Goal: Information Seeking & Learning: Find specific fact

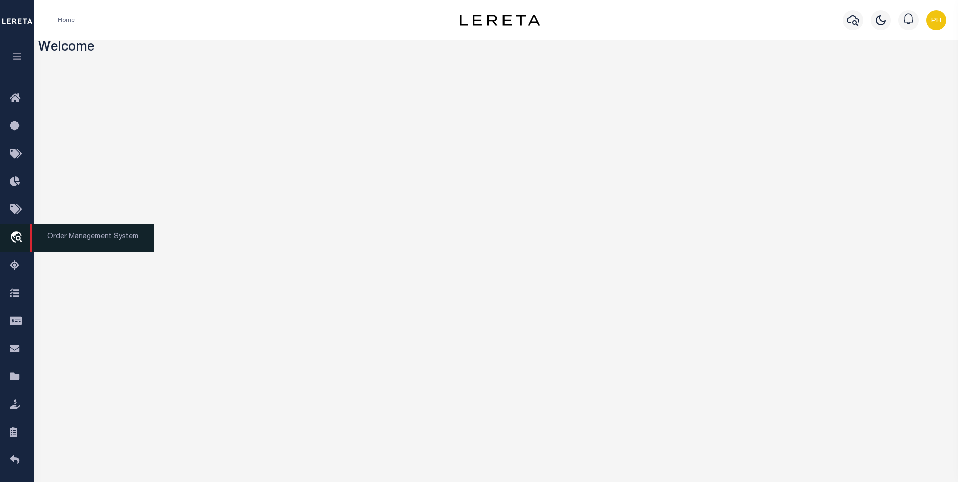
click at [15, 238] on icon "travel_explore" at bounding box center [18, 237] width 16 height 13
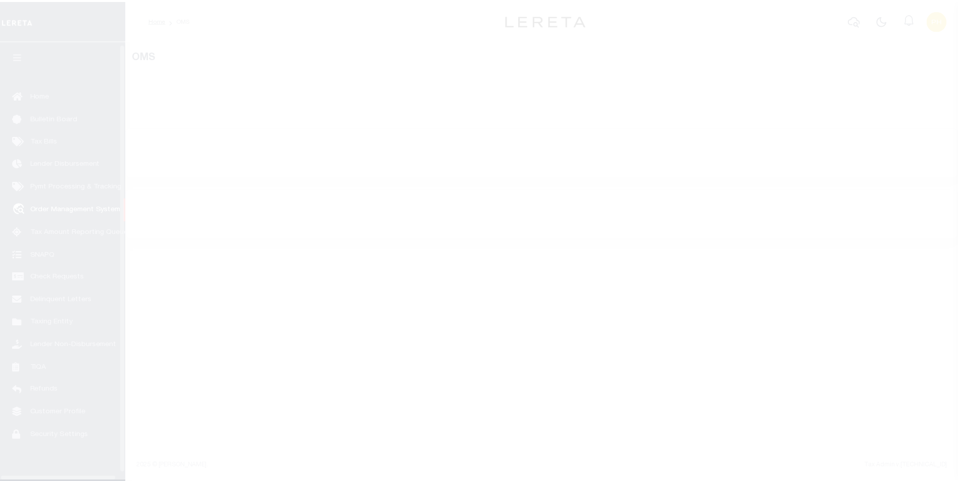
scroll to position [10, 0]
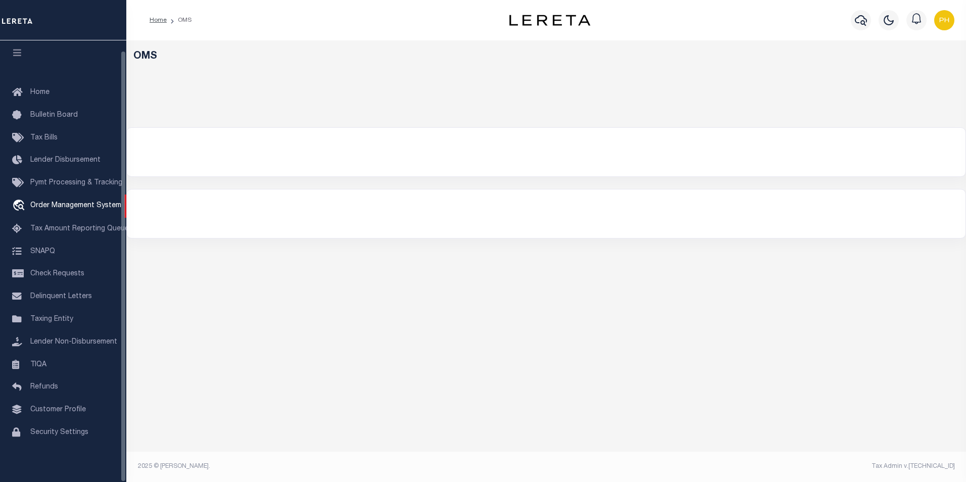
select select "200"
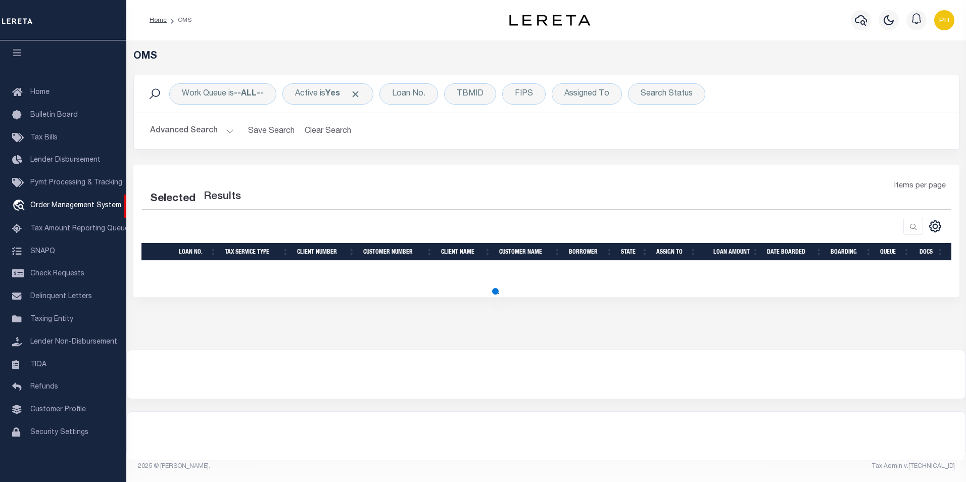
select select "200"
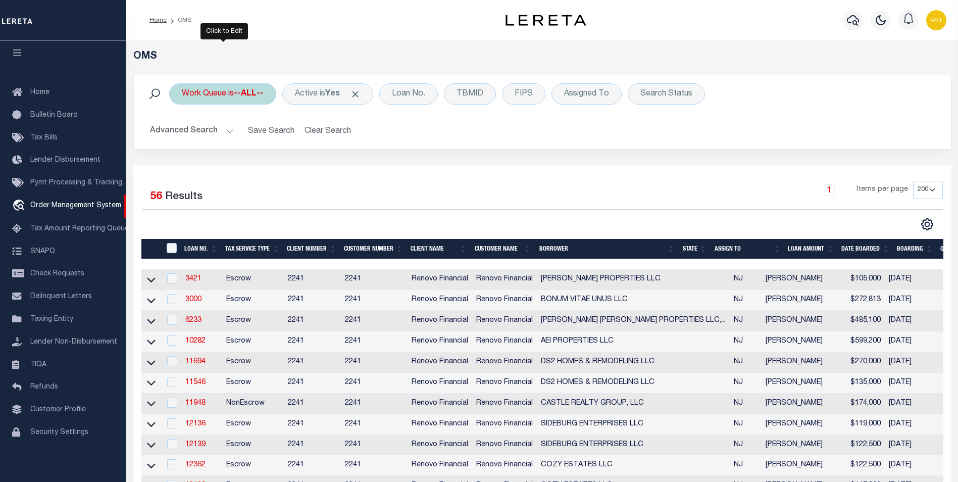
click at [248, 96] on b "--ALL--" at bounding box center [249, 94] width 30 height 8
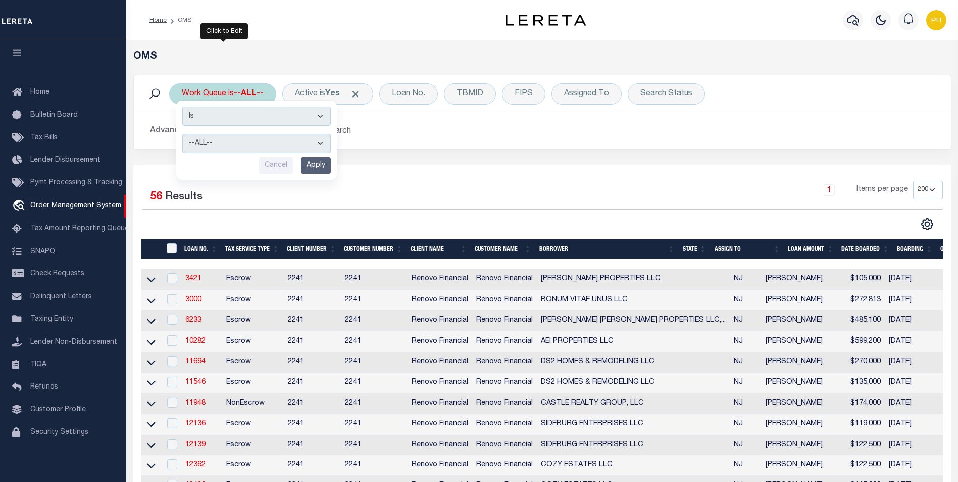
click at [260, 145] on select "--ALL-- factRSystems General ThoughtFocus" at bounding box center [256, 143] width 148 height 19
click at [227, 93] on div "Work Queue is --ALL-- Is Contains --ALL-- factRSystems General ThoughtFocus Can…" at bounding box center [222, 93] width 107 height 21
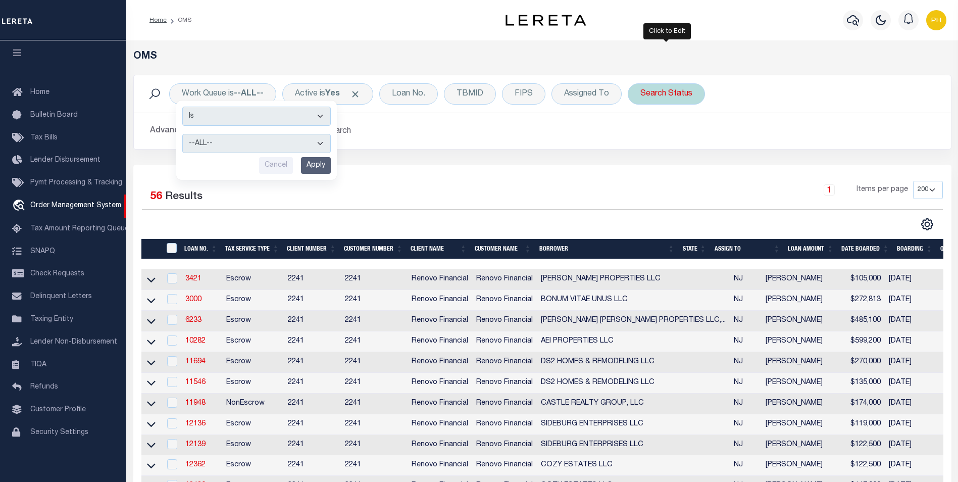
click at [669, 91] on div "Search Status" at bounding box center [666, 93] width 77 height 21
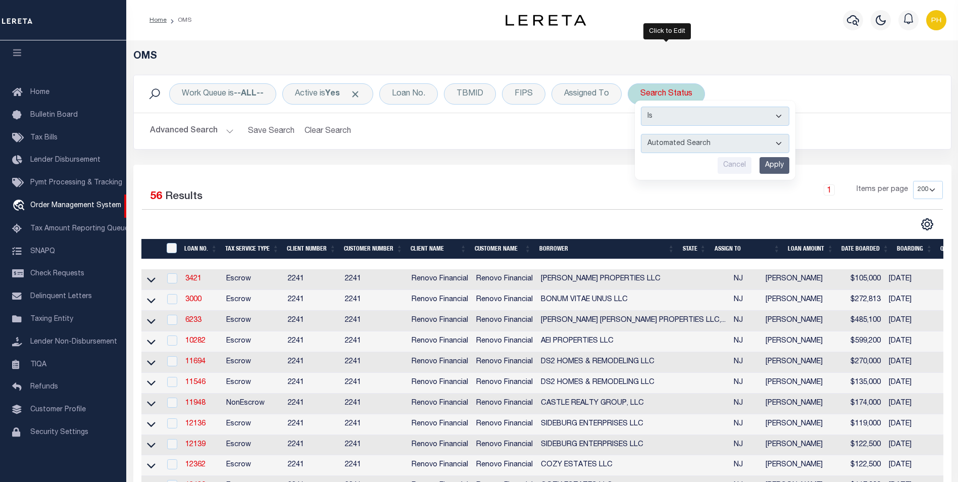
click at [693, 143] on select "Automated Search Bad Parcel Complete Duplicate Parcel High Dollar Reporting In …" at bounding box center [715, 143] width 148 height 19
select select "BP"
click at [641, 134] on select "Automated Search Bad Parcel Complete Duplicate Parcel High Dollar Reporting In …" at bounding box center [715, 143] width 148 height 19
click at [777, 166] on input "Apply" at bounding box center [775, 165] width 30 height 17
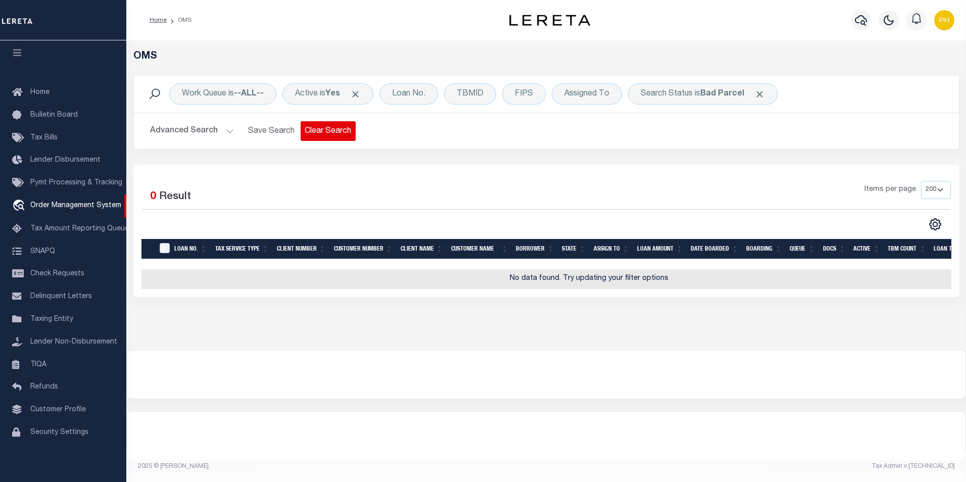
click at [325, 127] on button "Clear Search" at bounding box center [327, 131] width 55 height 20
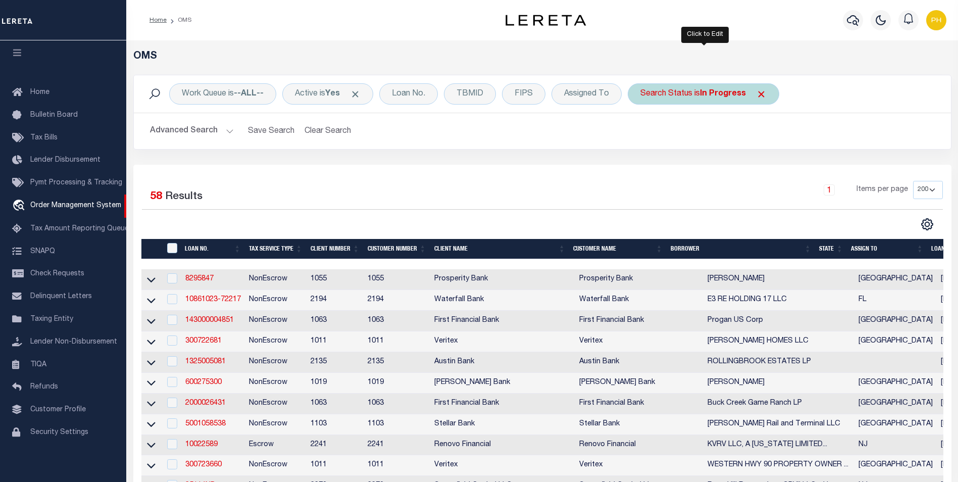
click at [684, 93] on div "Search Status is In Progress" at bounding box center [704, 93] width 152 height 21
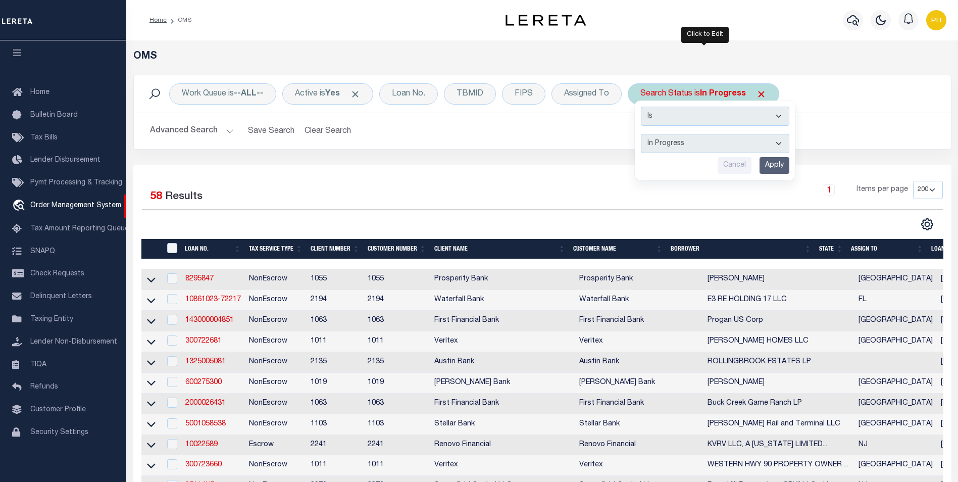
click at [694, 145] on select "Automated Search Bad Parcel Complete Duplicate Parcel High Dollar Reporting In …" at bounding box center [715, 143] width 148 height 19
select select "BP"
click at [641, 134] on select "Automated Search Bad Parcel Complete Duplicate Parcel High Dollar Reporting In …" at bounding box center [715, 143] width 148 height 19
click at [769, 165] on input "Apply" at bounding box center [775, 165] width 30 height 17
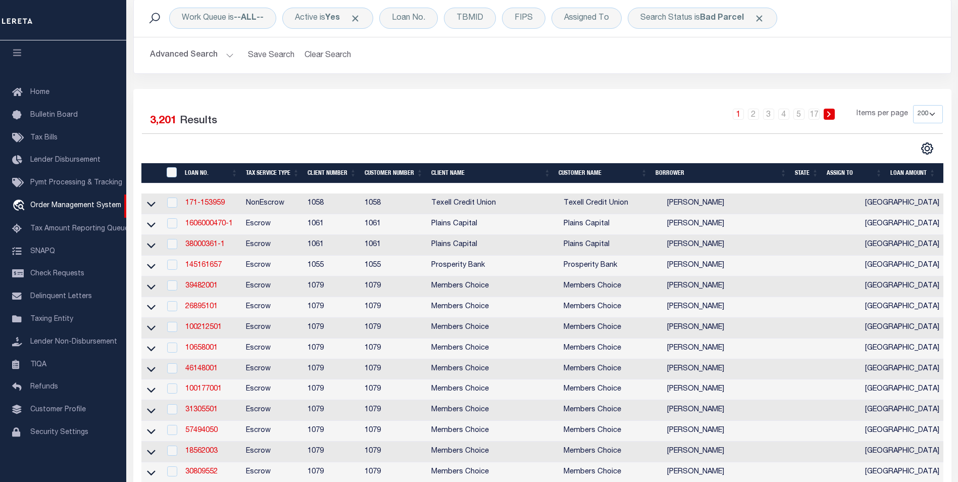
scroll to position [0, 0]
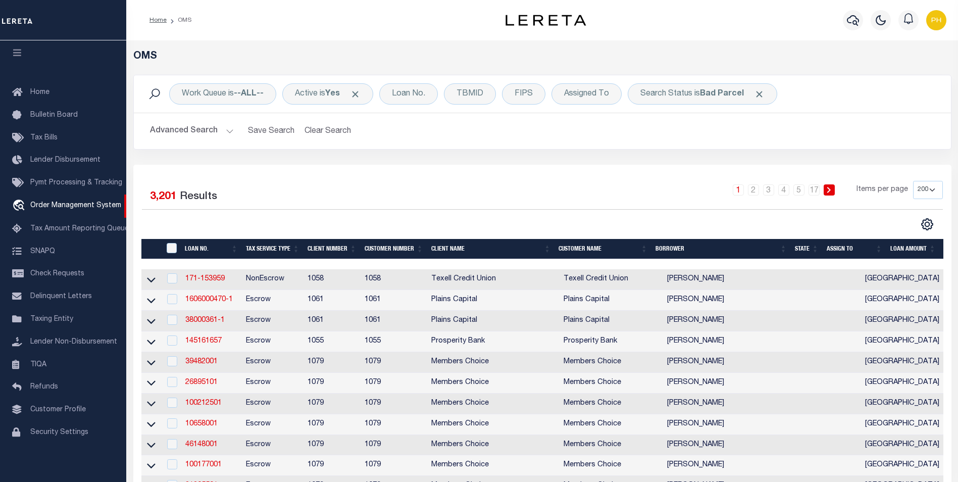
click at [225, 131] on button "Advanced Search" at bounding box center [192, 131] width 84 height 20
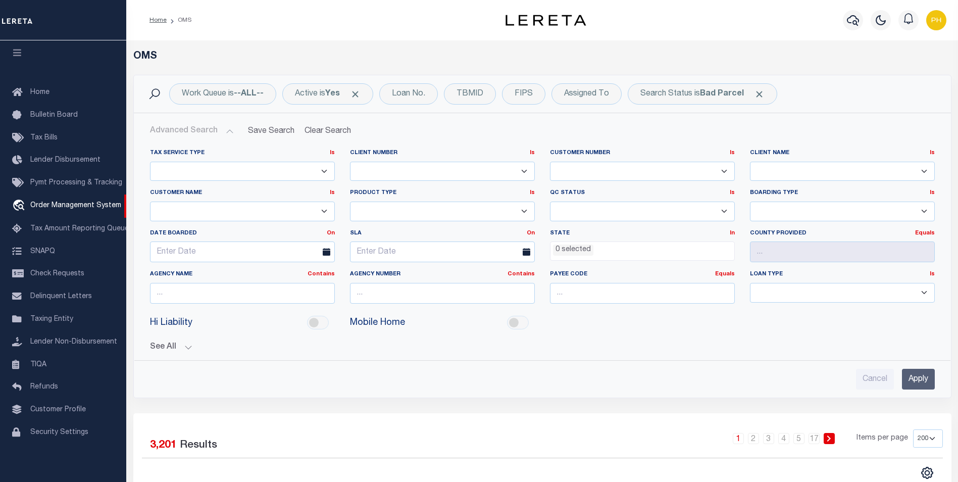
click at [715, 253] on ul "0 selected" at bounding box center [642, 249] width 184 height 14
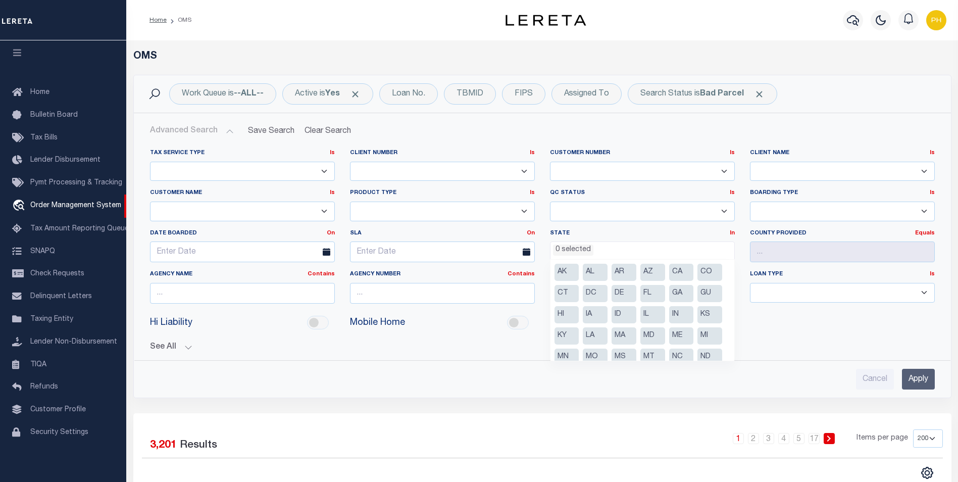
click at [560, 250] on li "0 selected" at bounding box center [573, 249] width 40 height 11
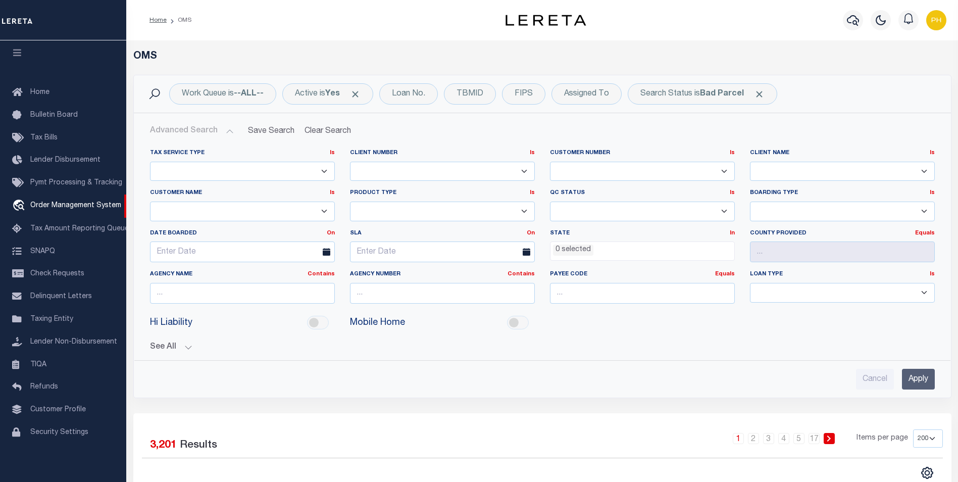
click at [562, 249] on li "0 selected" at bounding box center [573, 249] width 40 height 11
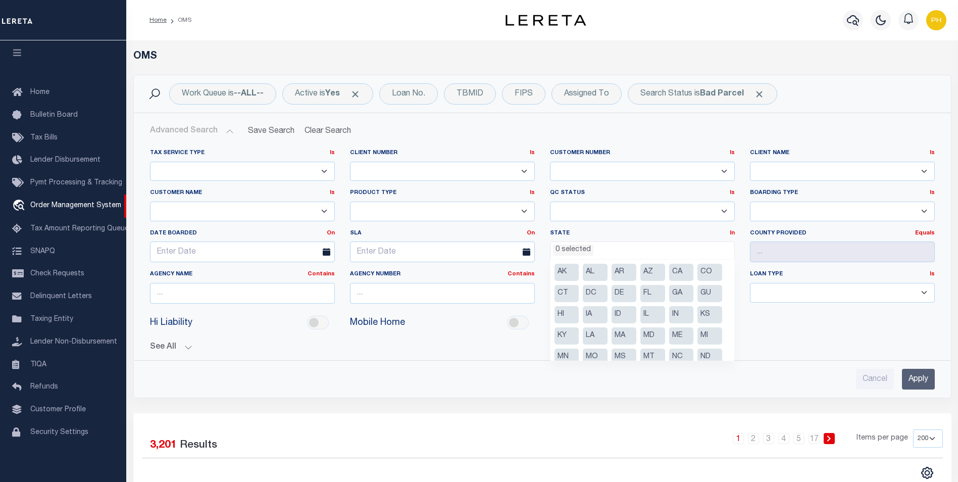
click at [563, 275] on li "AK" at bounding box center [567, 272] width 25 height 17
select select "AK"
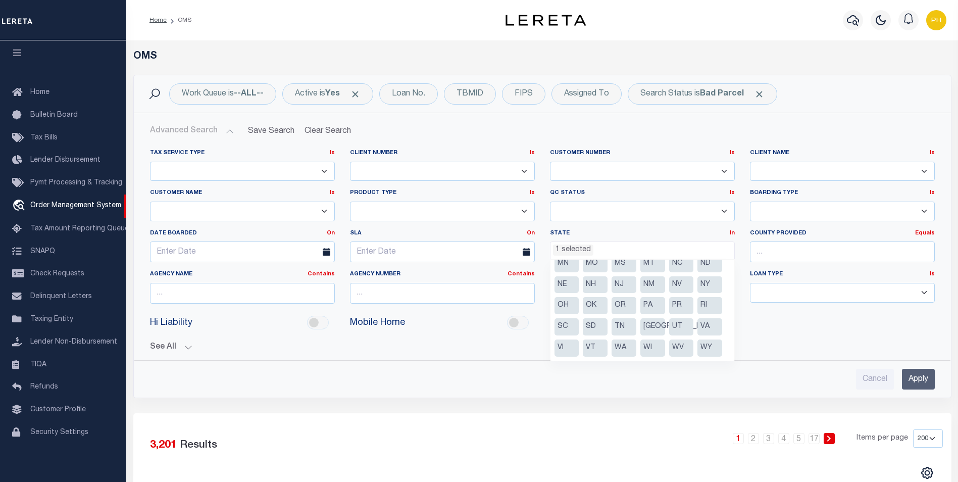
scroll to position [115, 0]
click at [709, 326] on li "WY" at bounding box center [709, 326] width 25 height 17
click at [680, 327] on li "WV" at bounding box center [681, 326] width 25 height 17
click at [662, 327] on li "WI" at bounding box center [652, 326] width 25 height 17
click at [616, 325] on li "WA" at bounding box center [624, 326] width 25 height 17
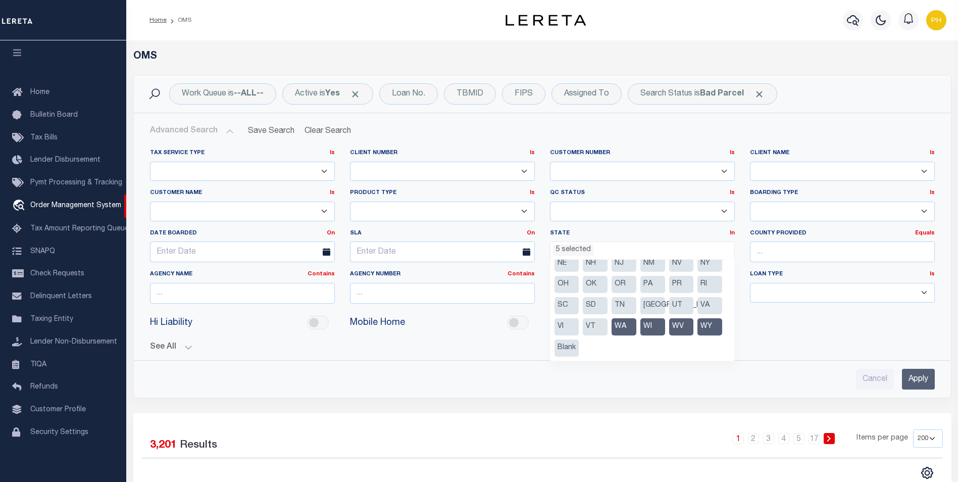
drag, startPoint x: 597, startPoint y: 327, endPoint x: 581, endPoint y: 327, distance: 16.7
click at [597, 327] on li "VT" at bounding box center [595, 326] width 25 height 17
click at [566, 327] on li "VI" at bounding box center [567, 326] width 25 height 17
click at [708, 328] on li "WY" at bounding box center [709, 326] width 25 height 17
click at [687, 327] on li "WV" at bounding box center [681, 326] width 25 height 17
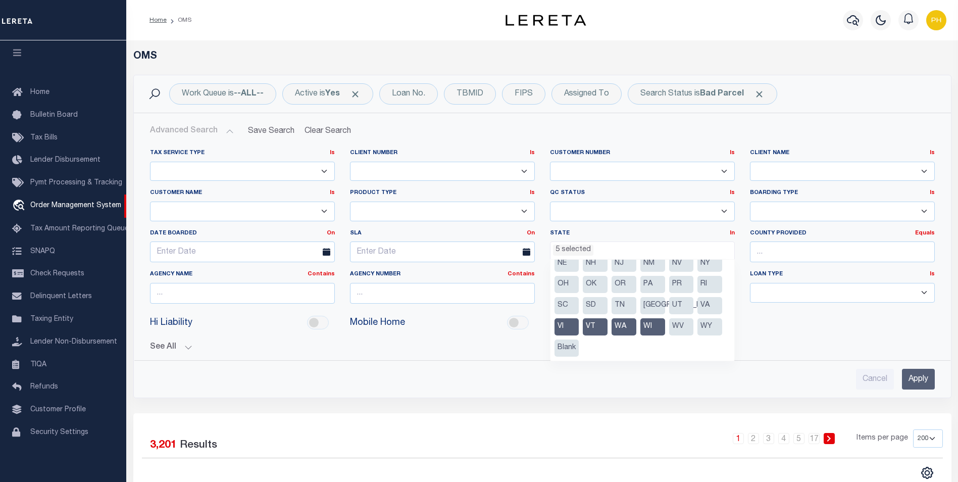
click at [660, 328] on li "WI" at bounding box center [652, 326] width 25 height 17
click at [628, 326] on li "WA" at bounding box center [624, 326] width 25 height 17
drag, startPoint x: 599, startPoint y: 327, endPoint x: 577, endPoint y: 328, distance: 21.8
click at [597, 327] on li "VT" at bounding box center [595, 326] width 25 height 17
drag, startPoint x: 569, startPoint y: 326, endPoint x: 655, endPoint y: 328, distance: 85.9
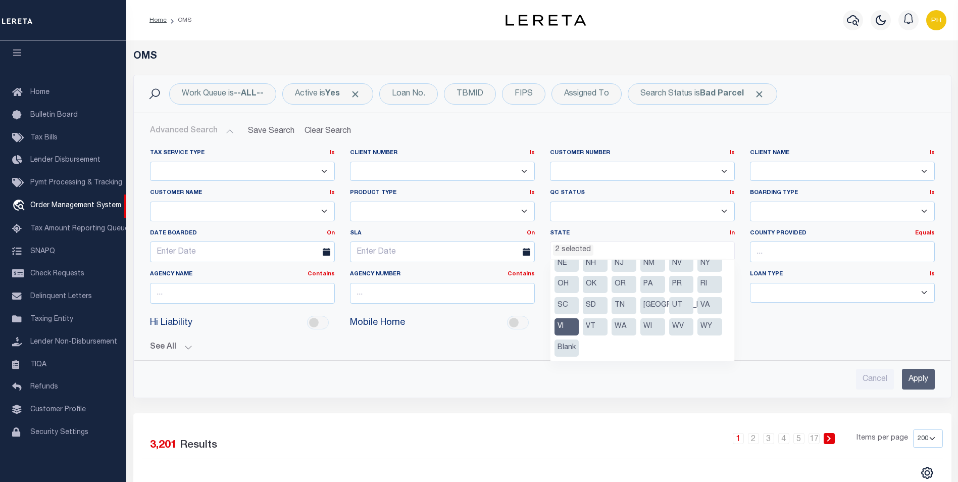
click at [570, 326] on li "VI" at bounding box center [567, 326] width 25 height 17
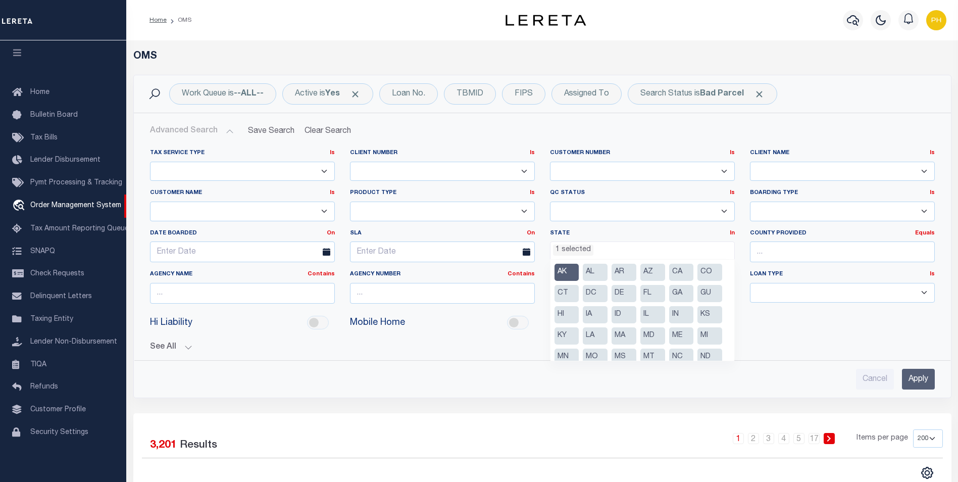
click at [570, 272] on li "AK" at bounding box center [567, 272] width 25 height 17
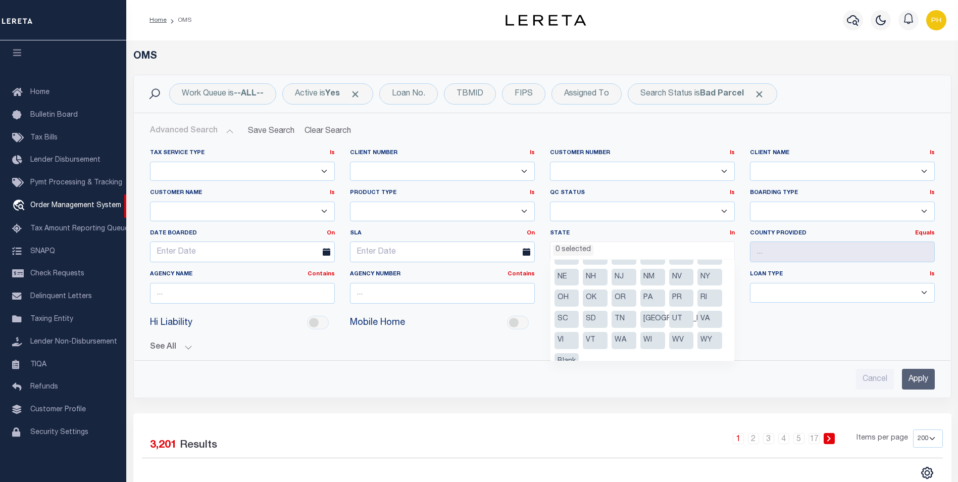
scroll to position [115, 0]
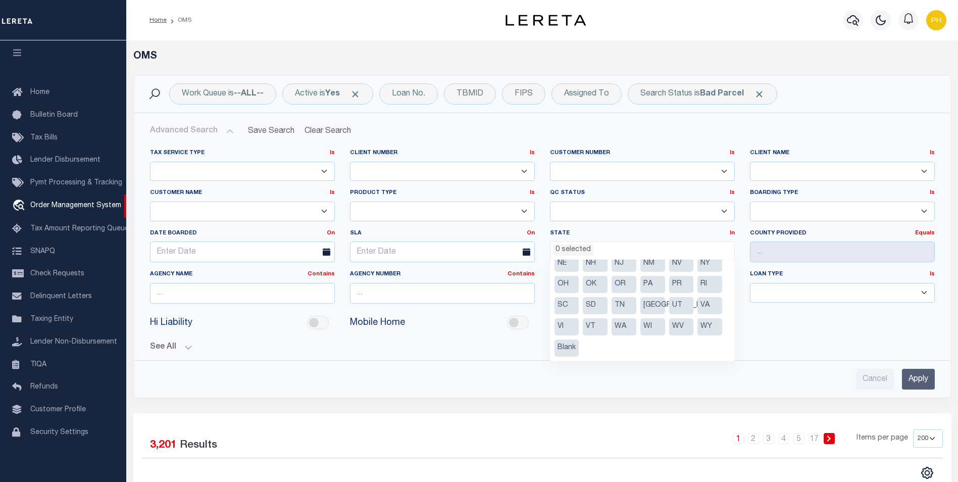
drag, startPoint x: 650, startPoint y: 306, endPoint x: 665, endPoint y: 306, distance: 14.1
click at [651, 306] on li "[GEOGRAPHIC_DATA]" at bounding box center [652, 305] width 25 height 17
select select "[GEOGRAPHIC_DATA]"
drag, startPoint x: 912, startPoint y: 381, endPoint x: 763, endPoint y: 340, distance: 154.4
click at [912, 379] on input "Apply" at bounding box center [918, 379] width 33 height 21
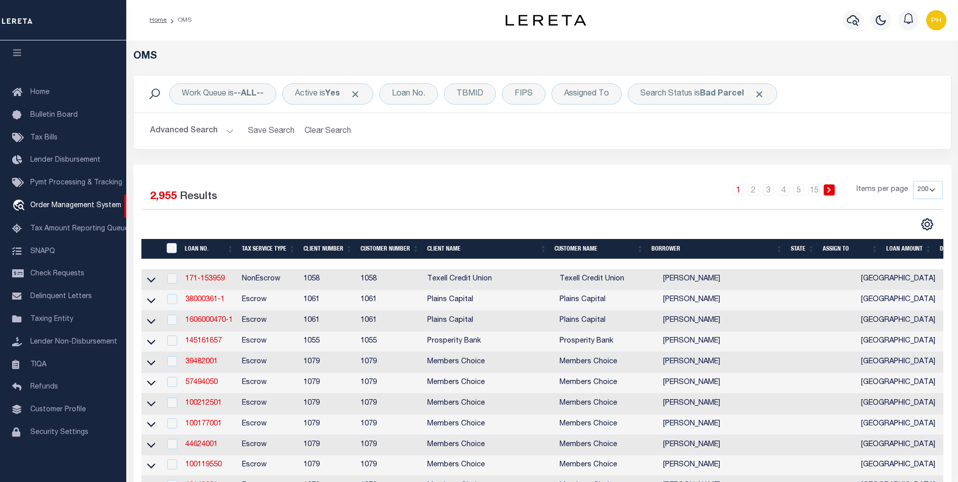
click at [228, 131] on button "Advanced Search" at bounding box center [192, 131] width 84 height 20
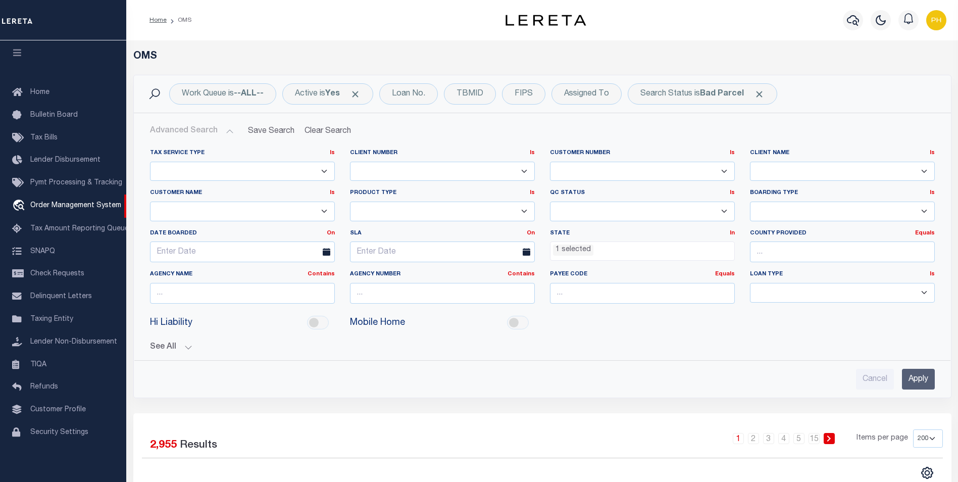
click at [524, 214] on select "Escrow PayBack Escrow Pay Direct Annual Delinquency DTRACK" at bounding box center [442, 212] width 185 height 20
select select "EPB"
click at [350, 202] on select "Escrow PayBack Escrow Pay Direct Annual Delinquency DTRACK" at bounding box center [442, 212] width 185 height 20
click at [914, 379] on input "Apply" at bounding box center [918, 379] width 33 height 21
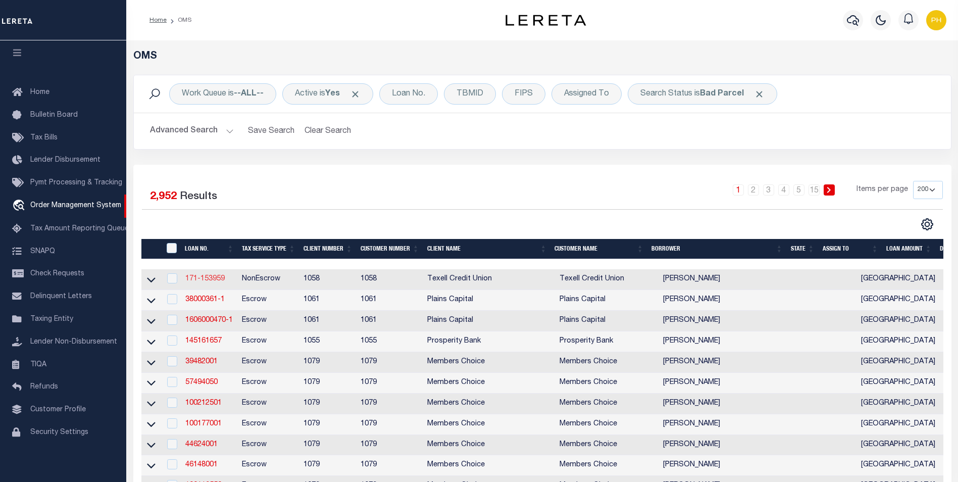
click at [208, 279] on link "171-153959" at bounding box center [204, 278] width 39 height 7
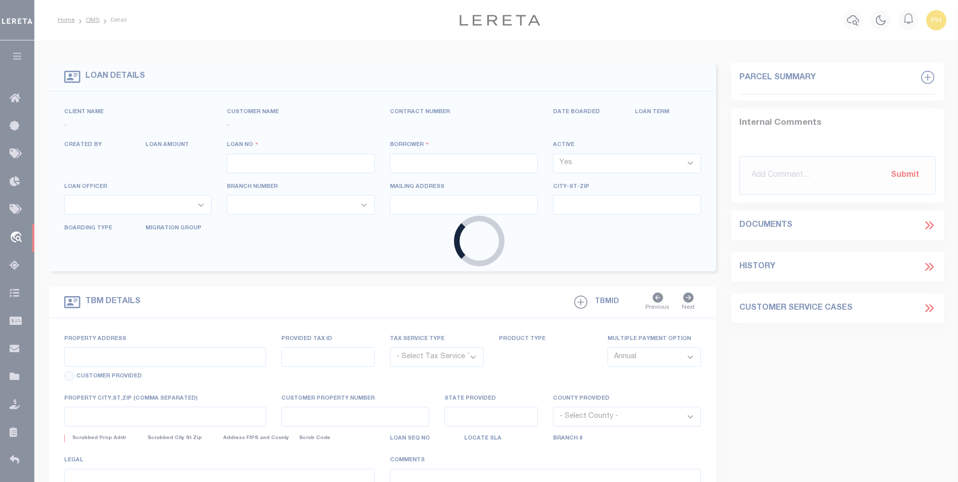
type input "171-153959"
type input "SMITH,DONALD"
select select
select select "NonEscrow"
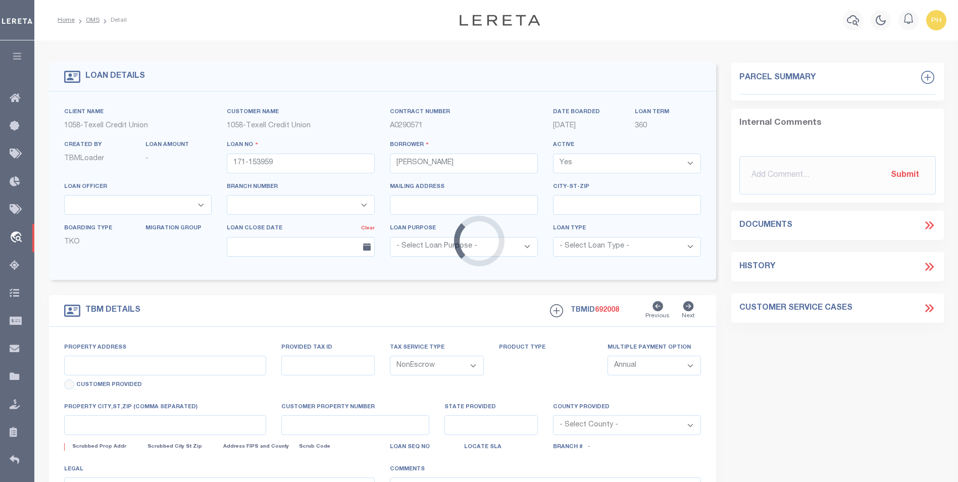
type input "9015 KNOB CREEK"
select select
type input "TEMPLE, TX 76501"
type input "[GEOGRAPHIC_DATA]"
select select
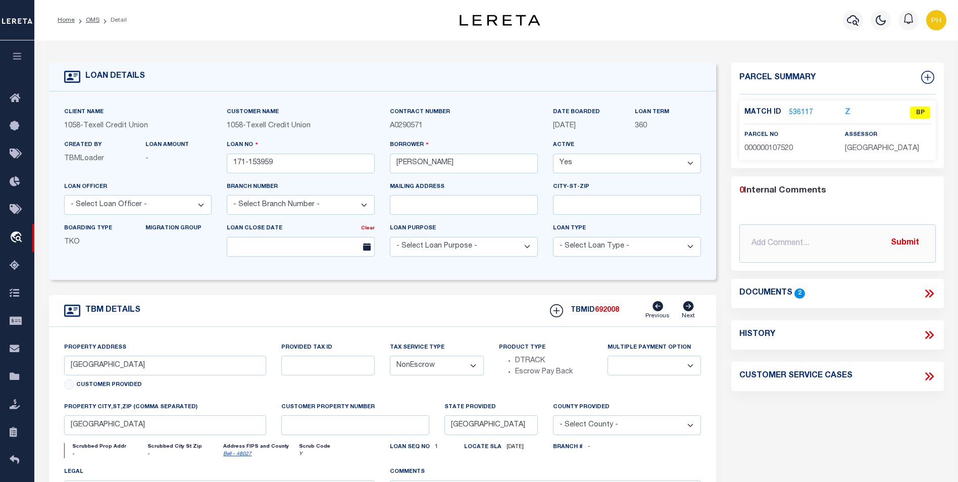
click at [798, 110] on link "536117" at bounding box center [801, 113] width 24 height 11
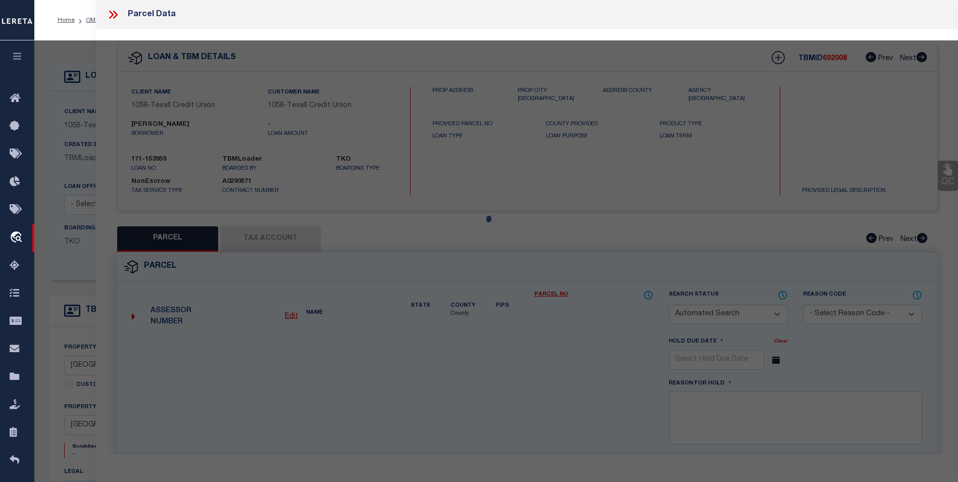
checkbox input "false"
select select "BP"
type input "SMITH, DONALD COIT ETUX"
type input "0456370100"
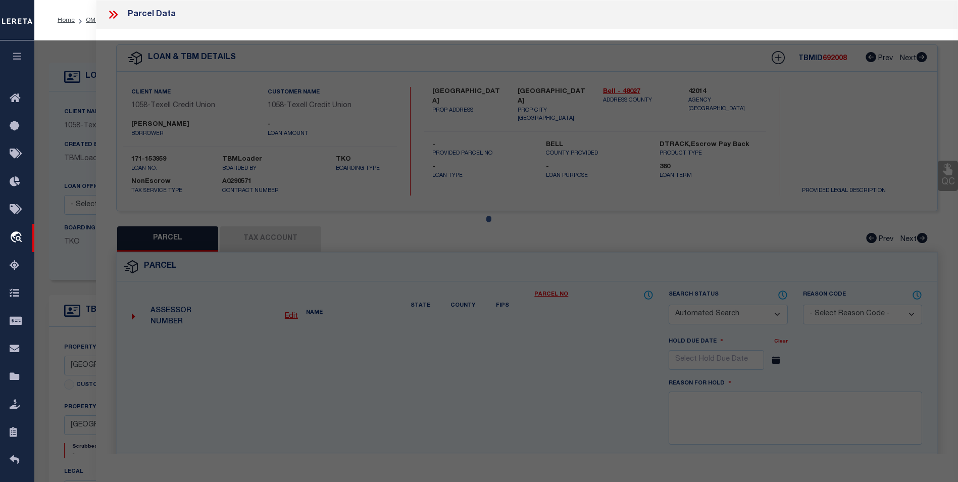
type input "9015 KNOB CREEK RD"
checkbox input "false"
type input "BELL COUNTY RURAL TX"
type textarea "A0014BC M MORENO, 531-1, ACRES 5.0 531-1,"
type textarea "Parcel is Inactive for 2024"
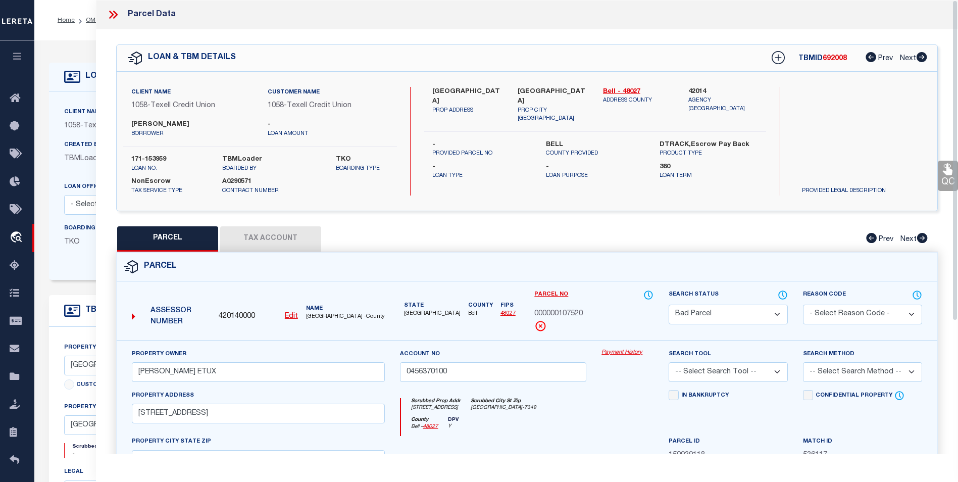
click at [266, 241] on button "Tax Account" at bounding box center [270, 238] width 101 height 25
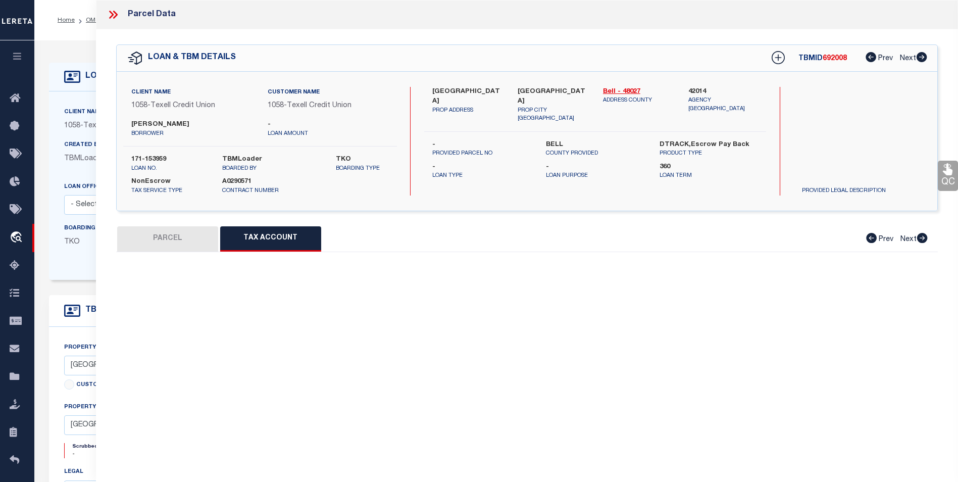
select select "100"
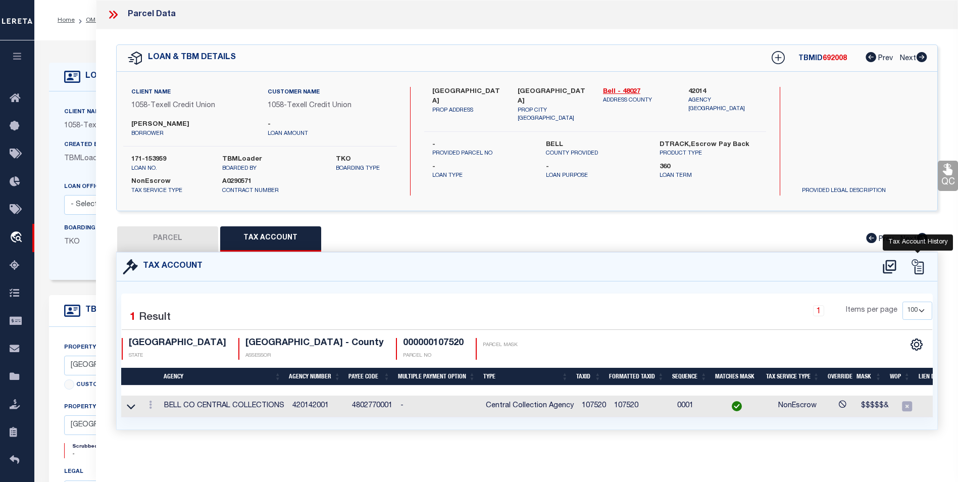
click at [920, 264] on icon at bounding box center [917, 266] width 15 height 15
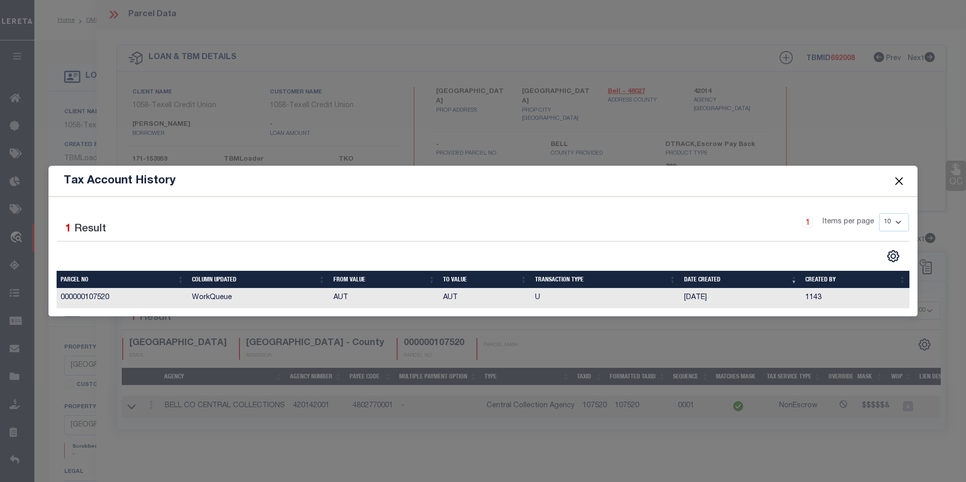
click at [900, 181] on button "Close" at bounding box center [898, 180] width 13 height 13
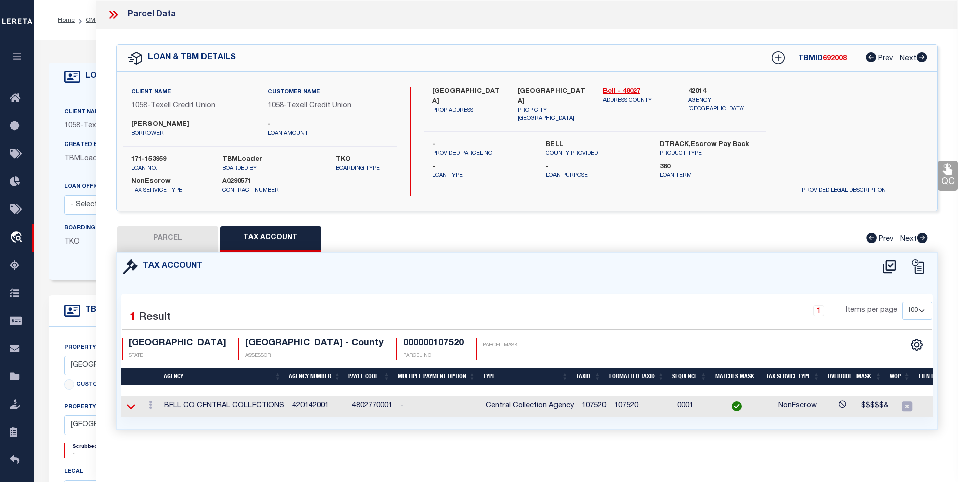
click at [134, 406] on icon at bounding box center [131, 406] width 9 height 5
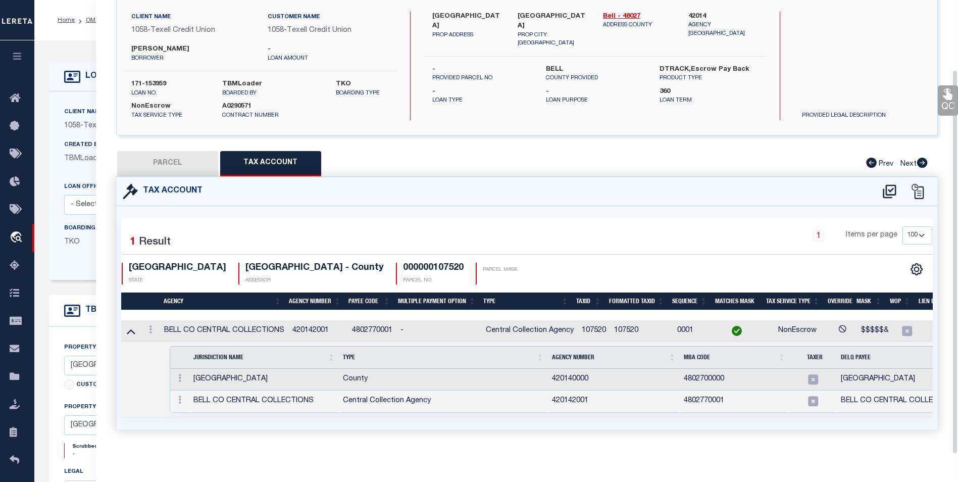
scroll to position [82, 0]
click at [267, 394] on td "BELL CO CENTRAL COLLECTIONS" at bounding box center [263, 401] width 149 height 22
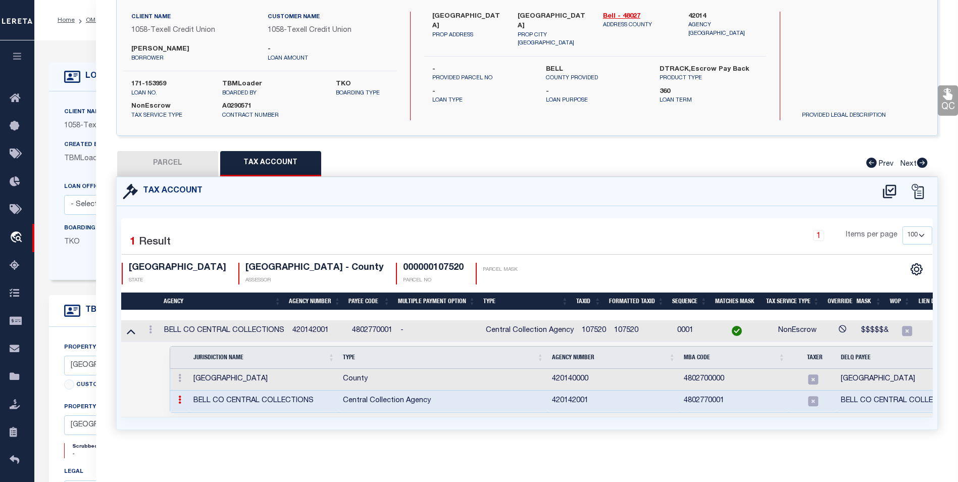
click at [179, 395] on icon at bounding box center [179, 399] width 3 height 8
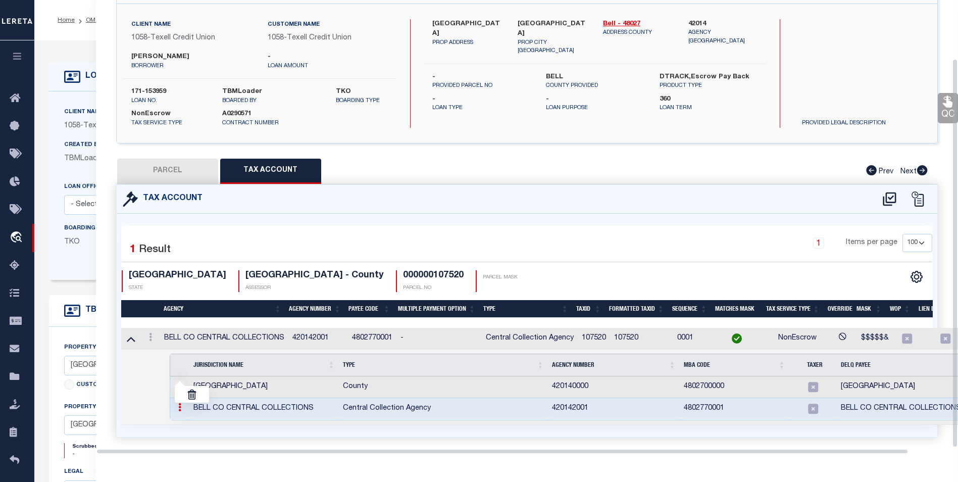
click at [342, 385] on td "County" at bounding box center [443, 387] width 209 height 22
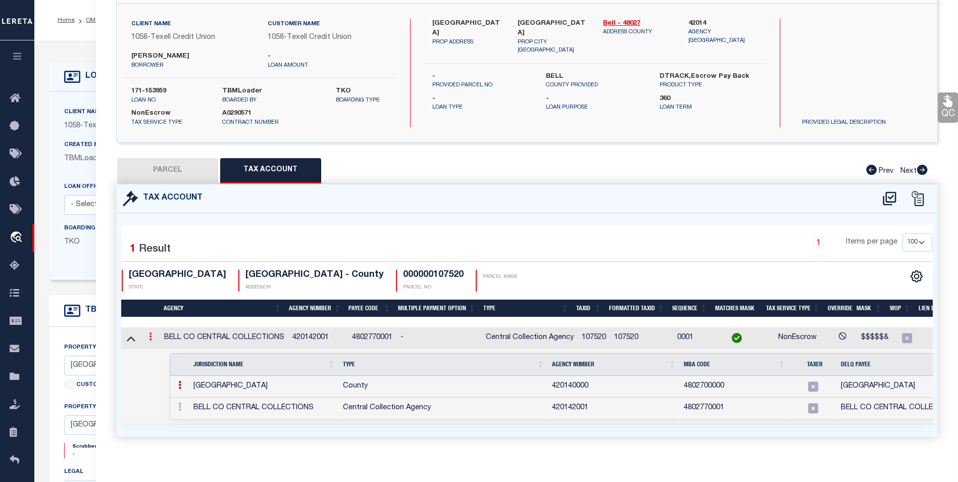
click at [151, 339] on icon at bounding box center [150, 336] width 3 height 8
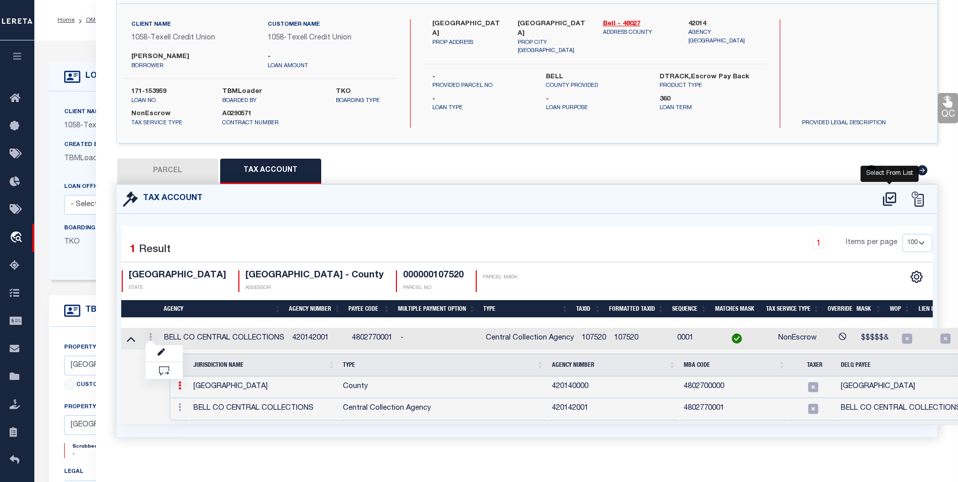
click at [893, 195] on icon at bounding box center [889, 199] width 17 height 16
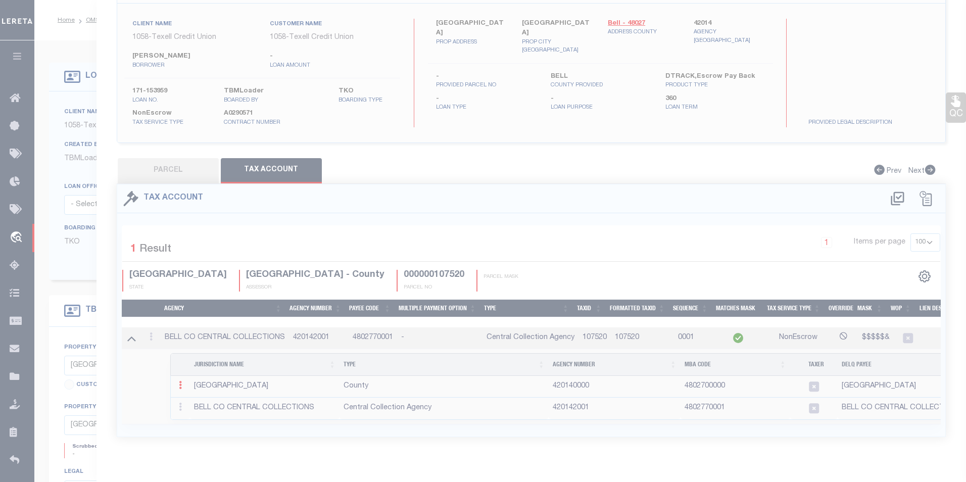
select select "100"
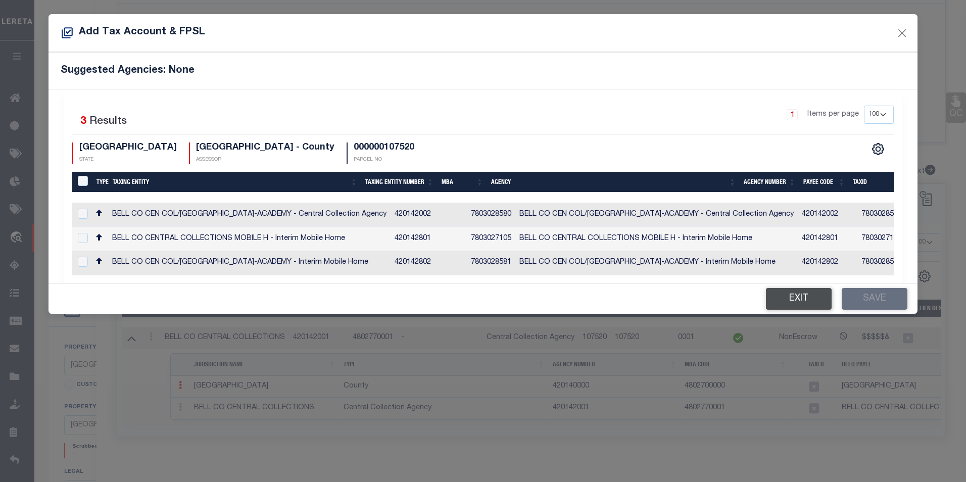
click at [800, 296] on button "Exit" at bounding box center [799, 299] width 66 height 22
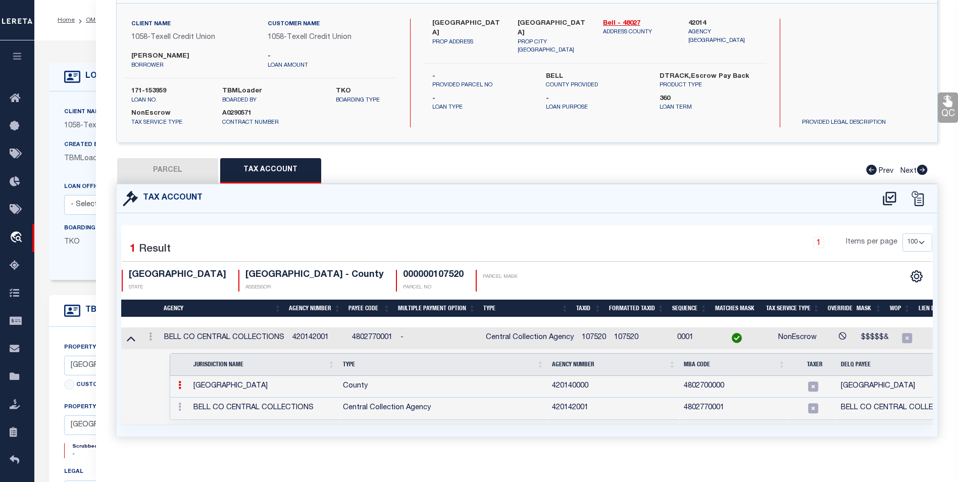
click at [186, 163] on button "PARCEL" at bounding box center [167, 170] width 101 height 25
select select "AS"
checkbox input "false"
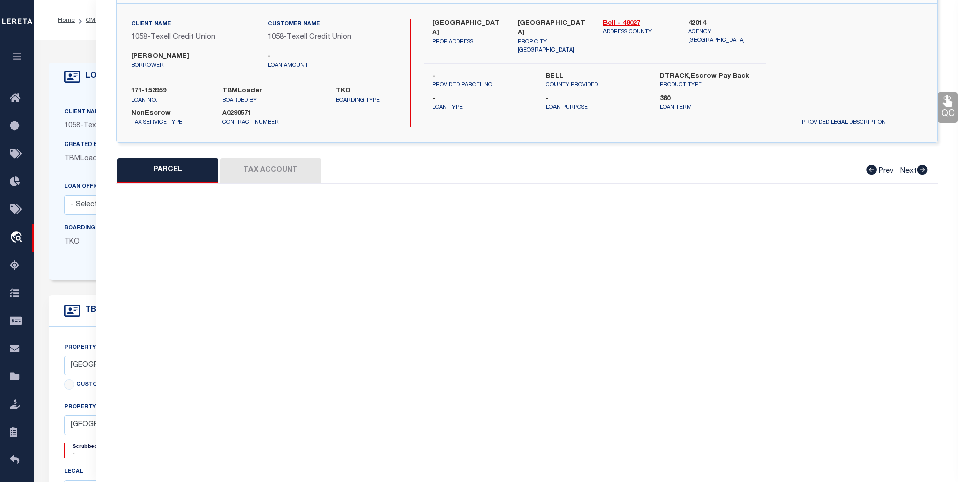
select select "BP"
type input "SMITH, DONALD COIT ETUX"
type input "0456370100"
type input "9015 KNOB CREEK RD"
checkbox input "false"
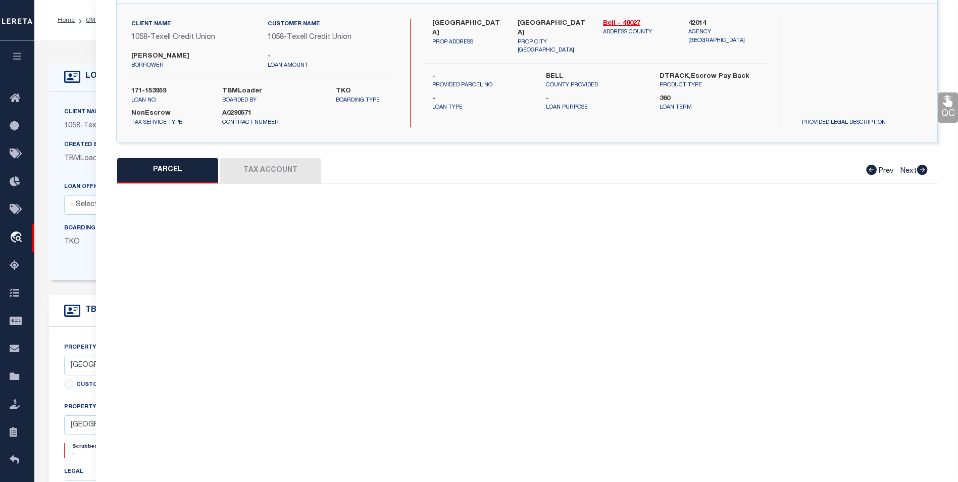
type input "BELL COUNTY RURAL TX"
type textarea "A0014BC M MORENO, 531-1, ACRES 5.0 531-1,"
type textarea "Parcel is Inactive for 2024"
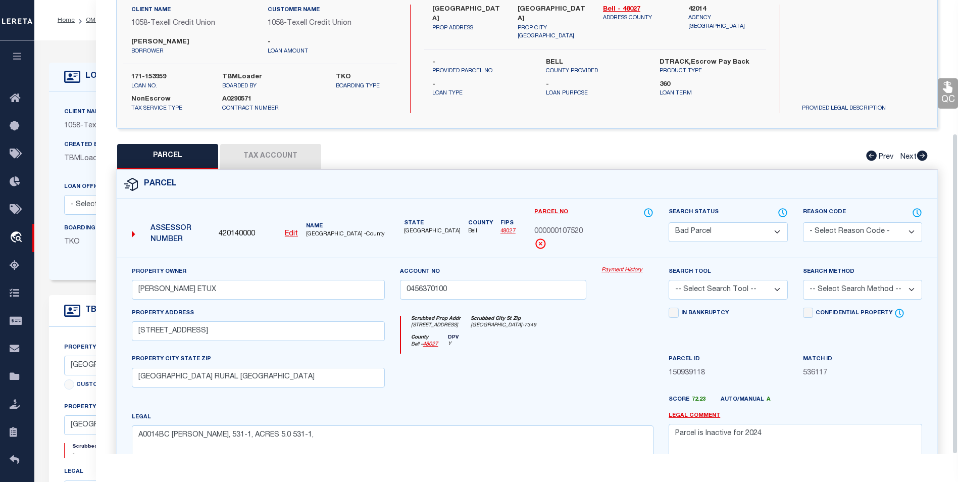
scroll to position [0, 0]
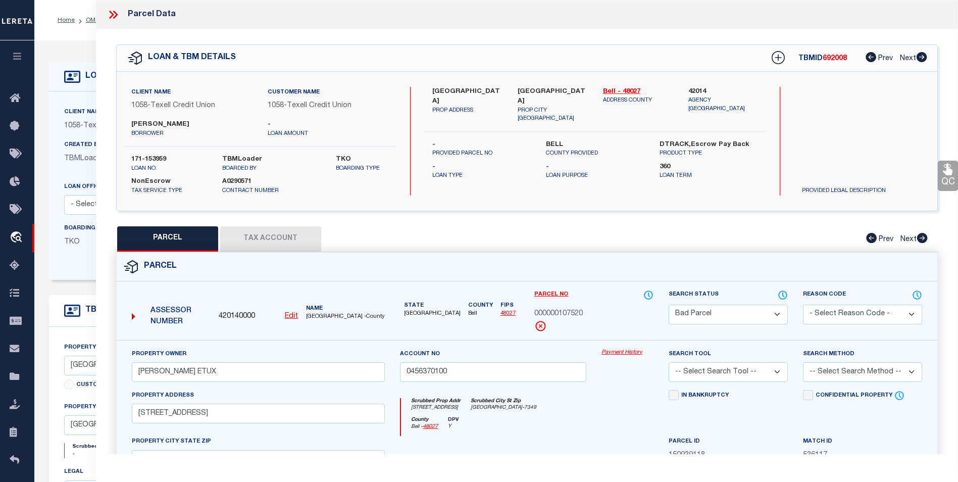
drag, startPoint x: 278, startPoint y: 242, endPoint x: 285, endPoint y: 241, distance: 7.1
click at [278, 242] on button "Tax Account" at bounding box center [270, 238] width 101 height 25
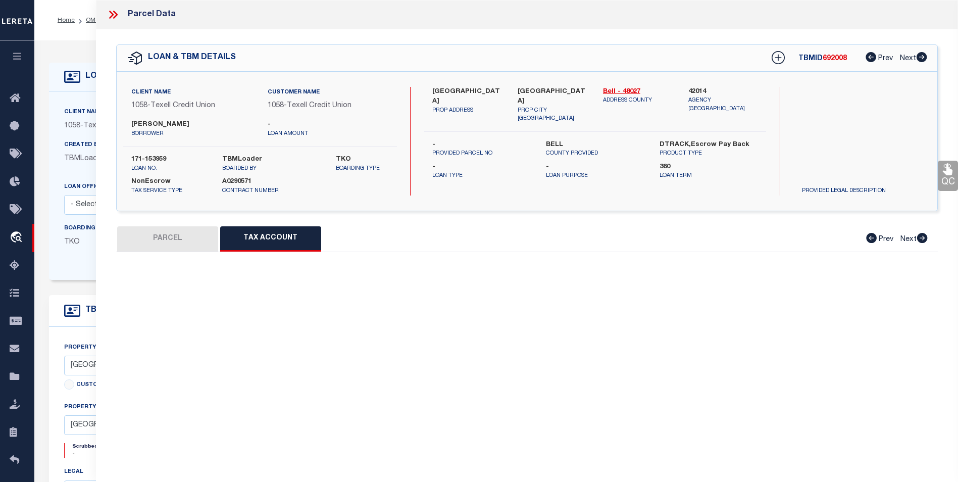
select select "100"
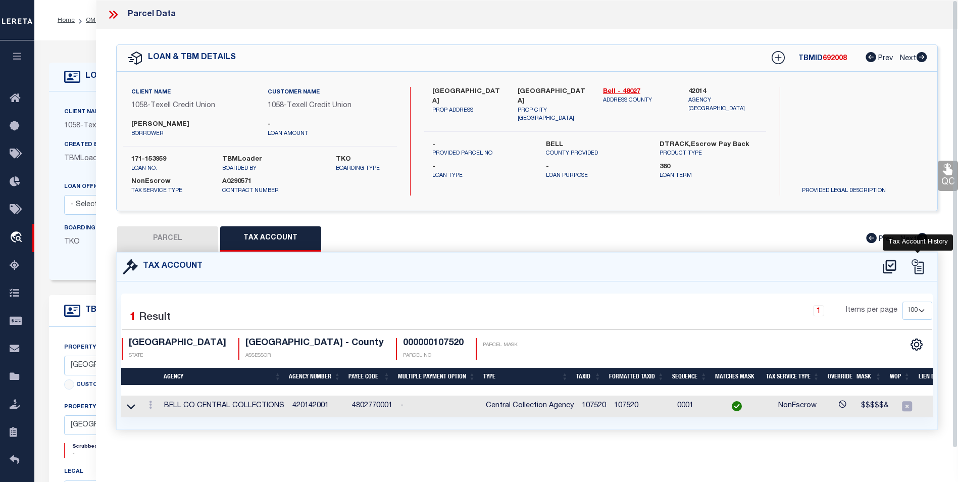
click at [916, 262] on icon at bounding box center [917, 266] width 15 height 15
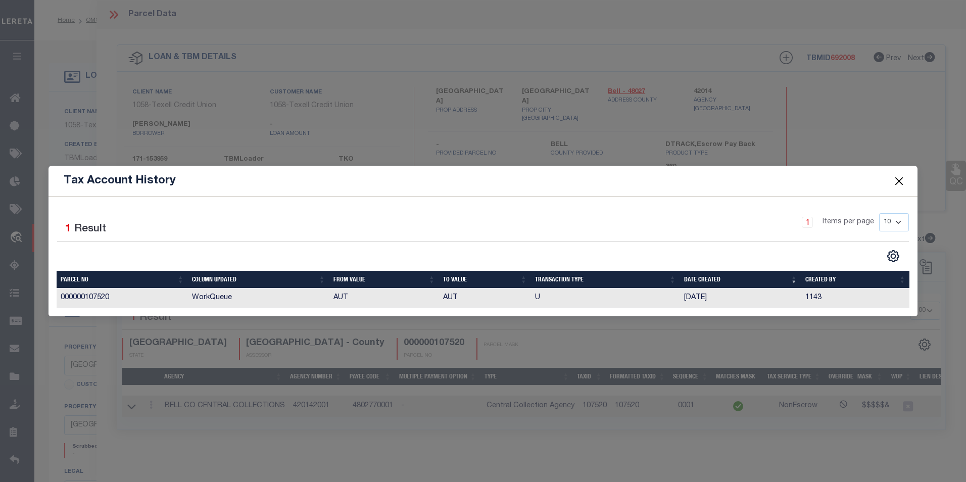
click at [901, 179] on button "Close" at bounding box center [898, 180] width 13 height 13
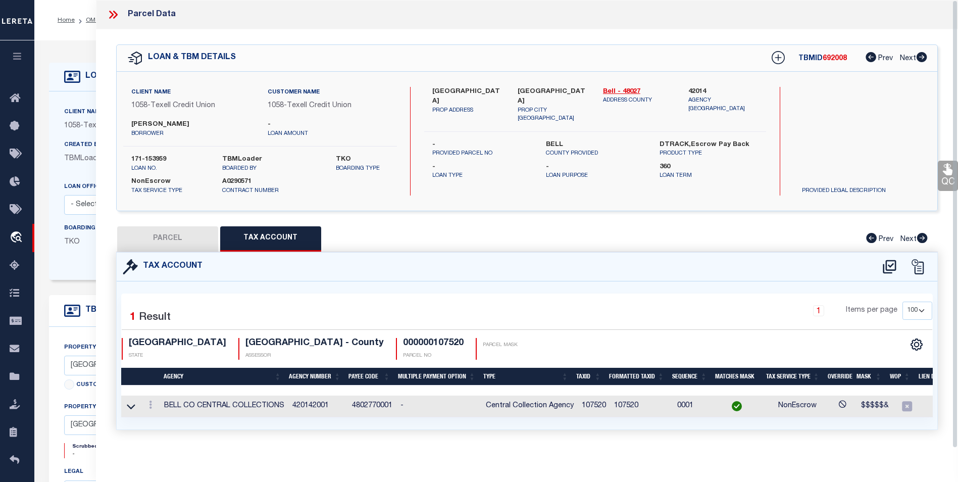
click at [402, 235] on div "PARCEL Tax Account Prev Next" at bounding box center [527, 238] width 822 height 25
click at [111, 14] on icon at bounding box center [113, 14] width 13 height 13
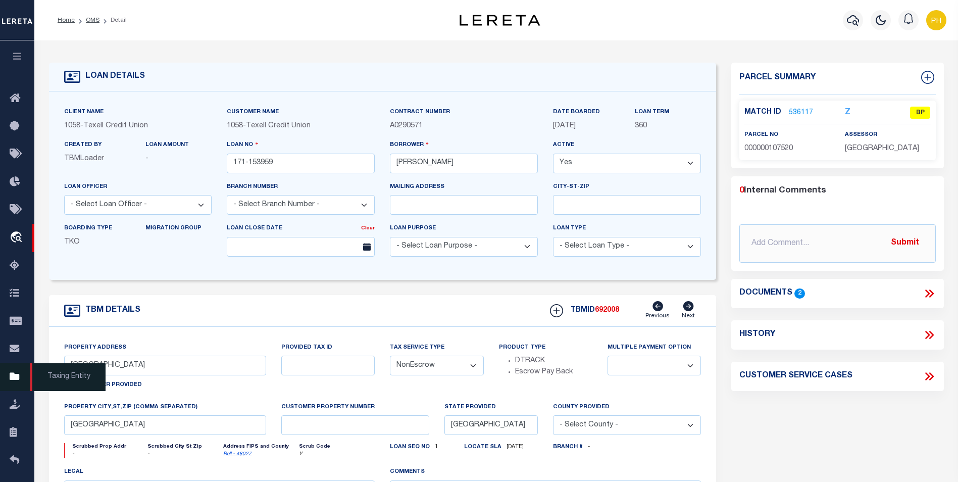
click at [13, 382] on icon at bounding box center [18, 377] width 16 height 13
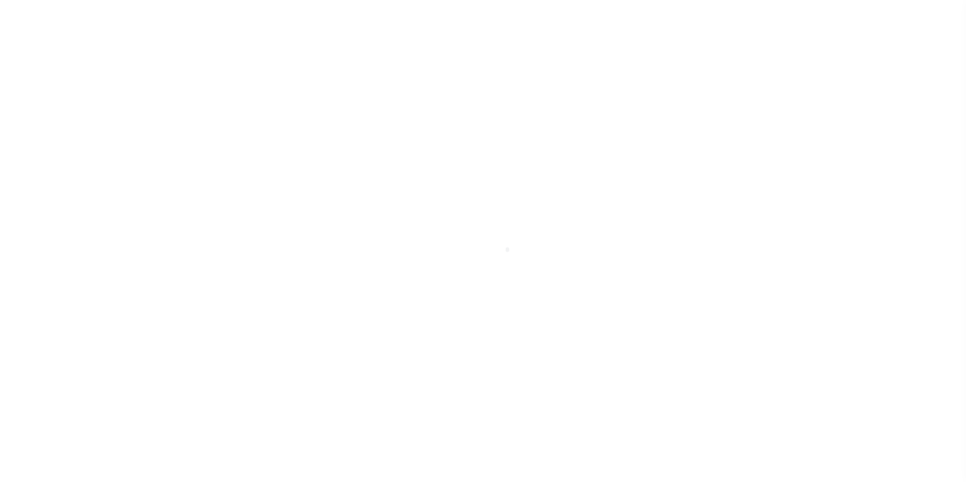
scroll to position [10, 0]
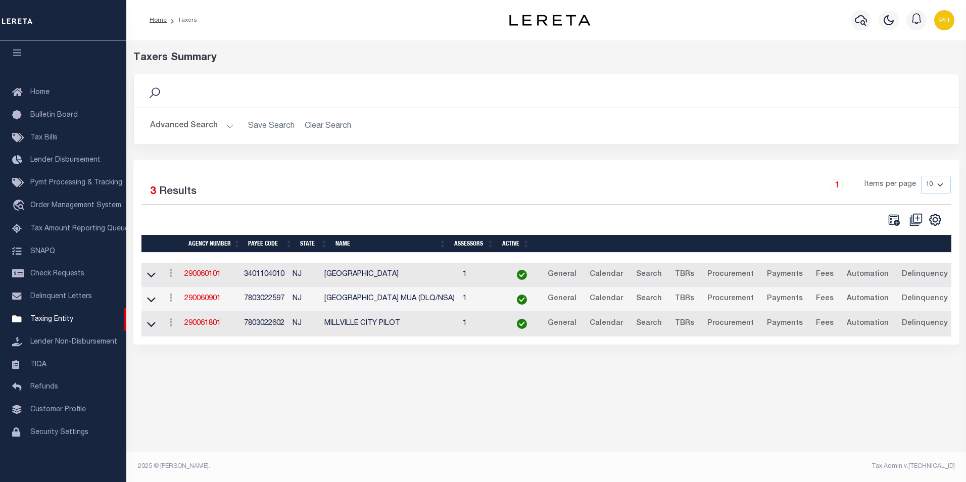
click at [225, 128] on button "Advanced Search" at bounding box center [192, 126] width 84 height 20
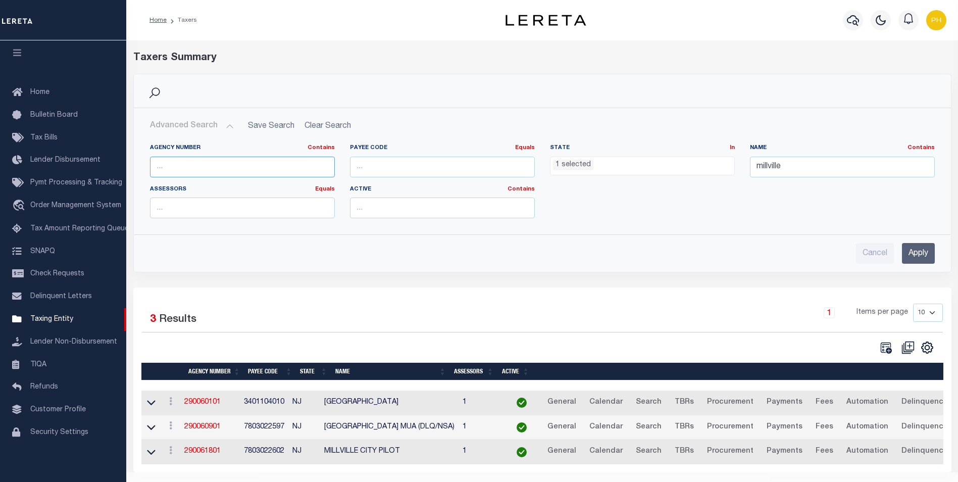
click at [219, 168] on input "text" at bounding box center [242, 167] width 185 height 21
type input "421010000"
click at [931, 254] on input "Apply" at bounding box center [918, 253] width 33 height 21
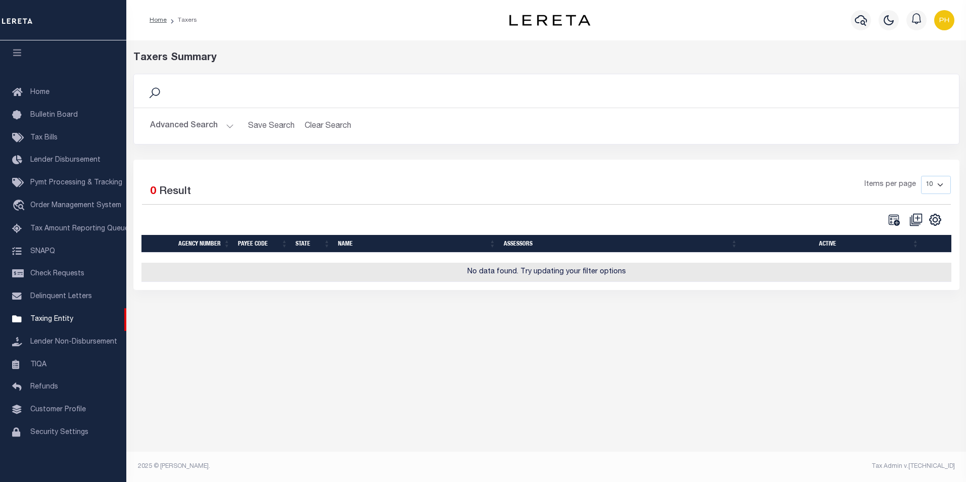
click at [216, 125] on button "Advanced Search" at bounding box center [192, 126] width 84 height 20
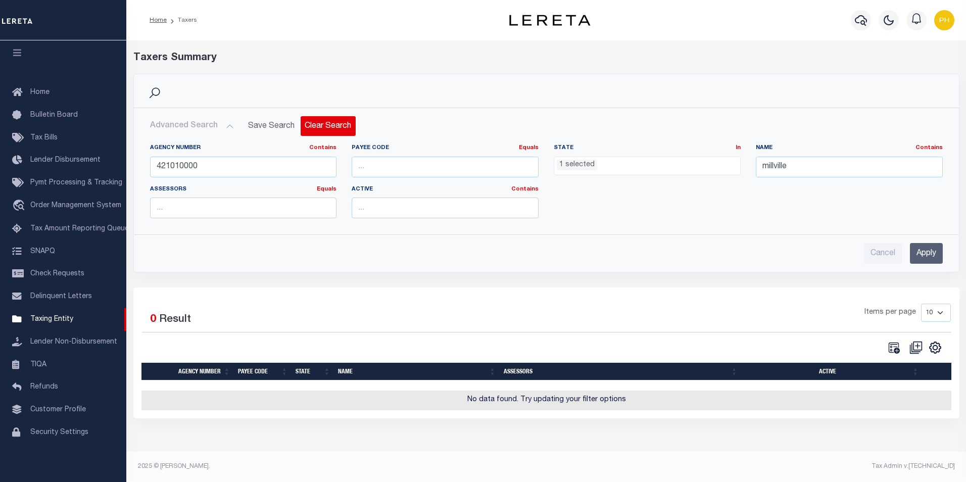
click at [321, 125] on button "Clear Search" at bounding box center [327, 126] width 55 height 20
select select
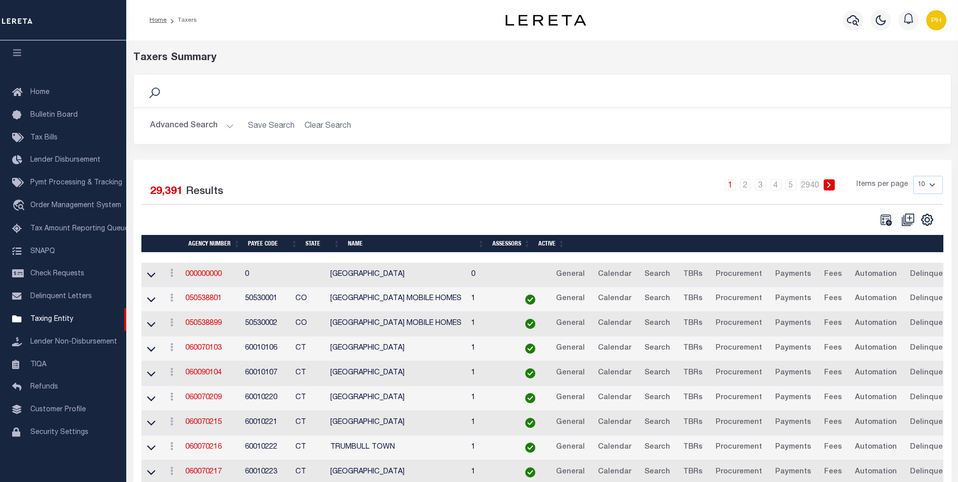
click at [208, 127] on button "Advanced Search" at bounding box center [192, 126] width 84 height 20
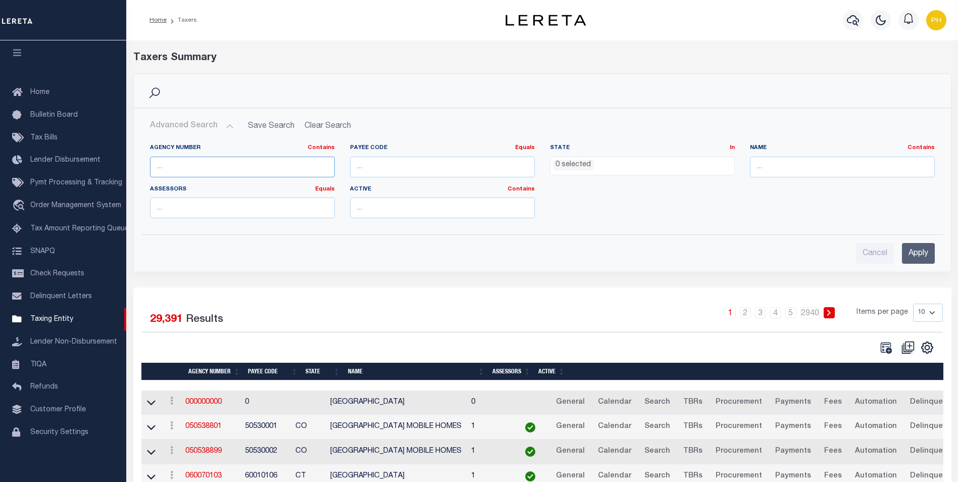
click at [231, 169] on input "text" at bounding box center [242, 167] width 185 height 21
type input "421010000"
click at [905, 254] on input "Apply" at bounding box center [918, 253] width 33 height 21
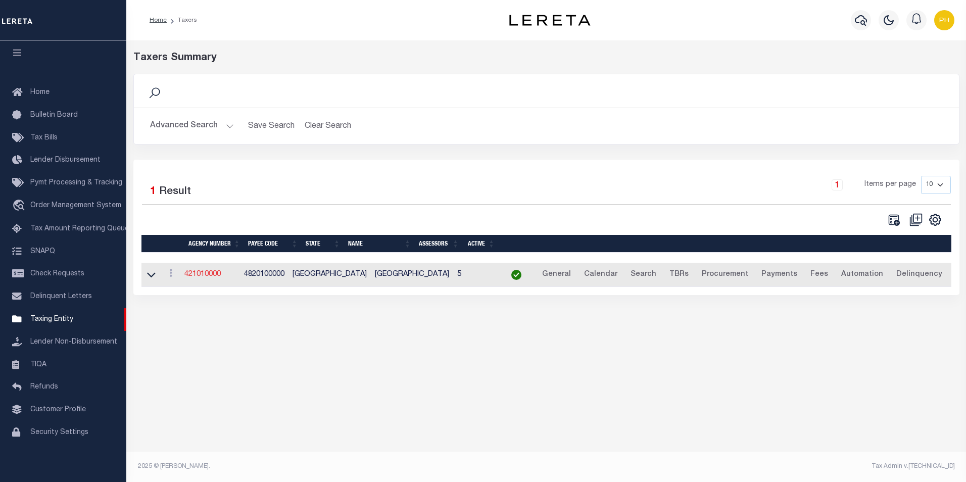
click at [203, 276] on link "421010000" at bounding box center [202, 274] width 36 height 7
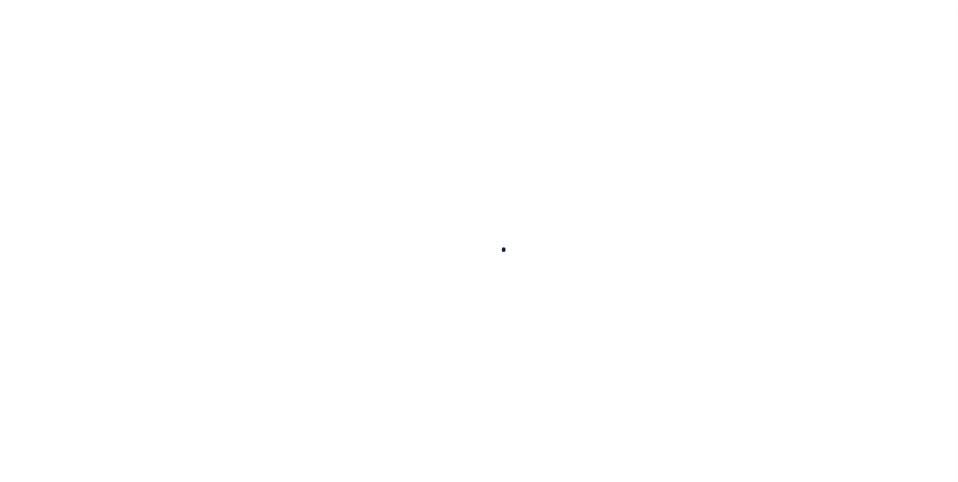
select select
checkbox input "false"
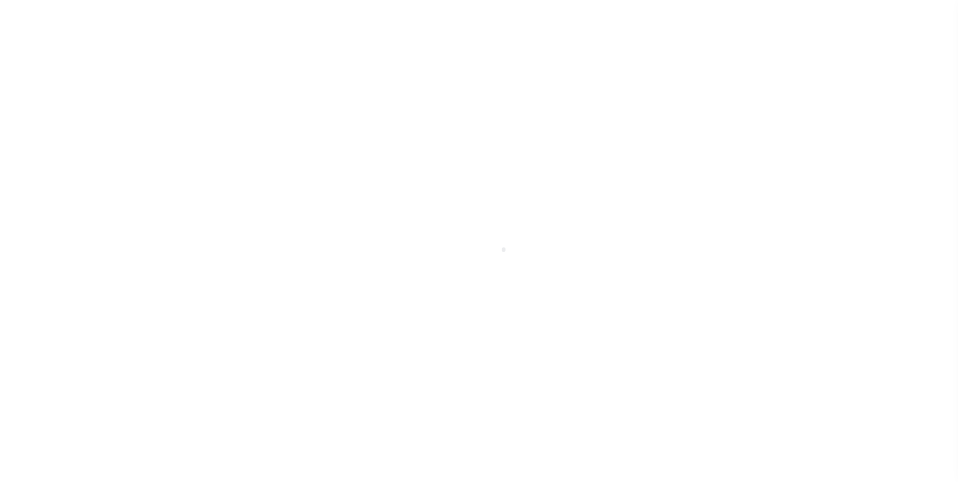
checkbox input "false"
type input "4820100000"
select select "2"
select select "MST"
select select "5"
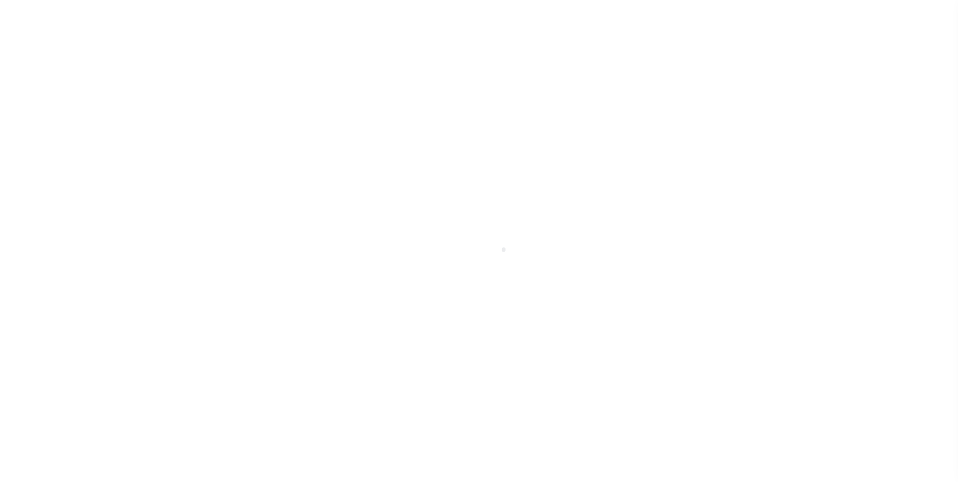
select select "5"
select select "1"
select select "true"
radio input "true"
checkbox input "false"
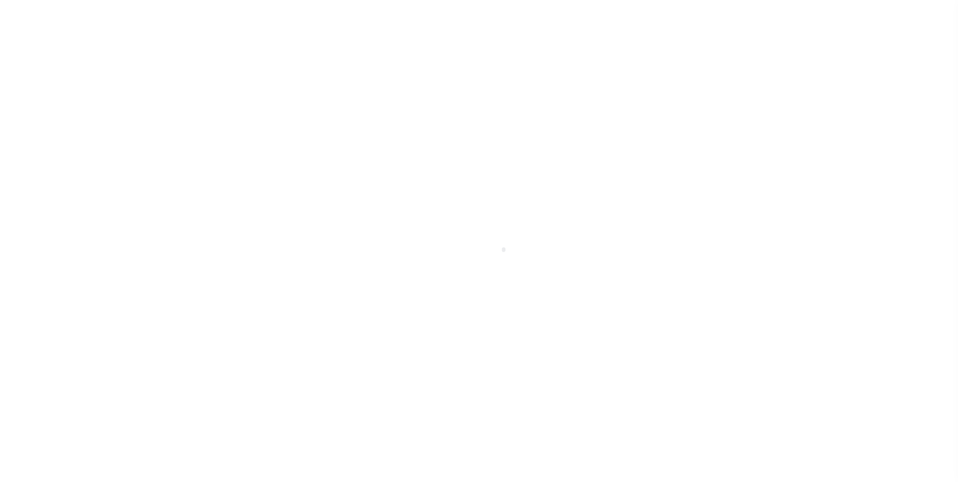
checkbox input "false"
radio input "true"
type input "21788"
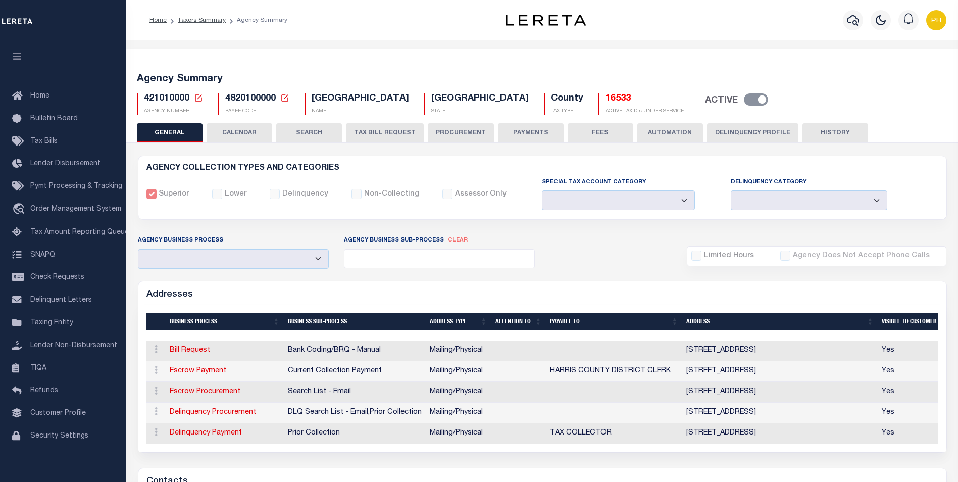
click at [674, 134] on button "AUTOMATION" at bounding box center [670, 132] width 66 height 19
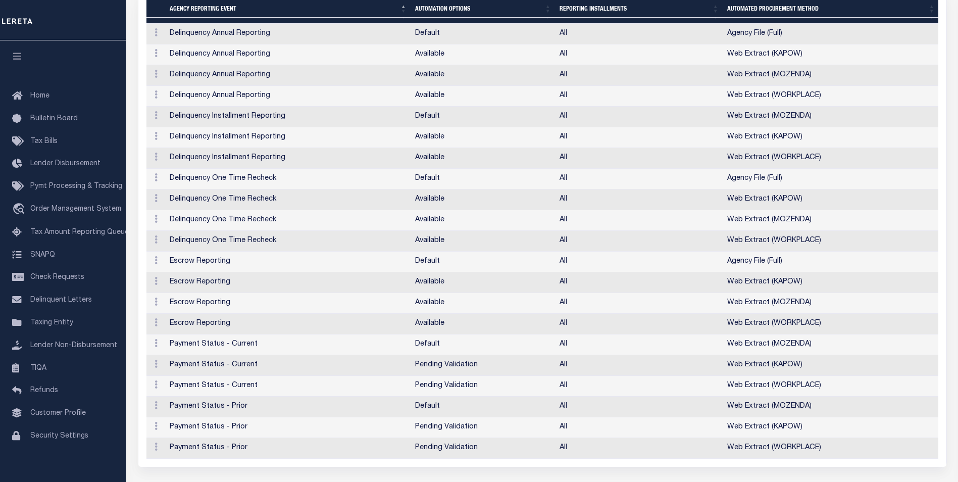
scroll to position [707, 0]
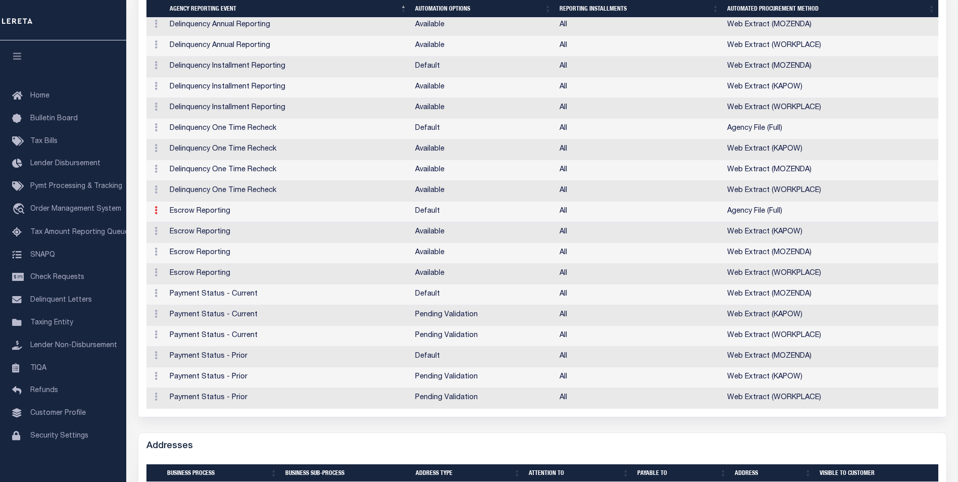
click at [153, 214] on link at bounding box center [155, 212] width 11 height 8
click at [807, 211] on td "Agency File (Full)" at bounding box center [831, 212] width 216 height 21
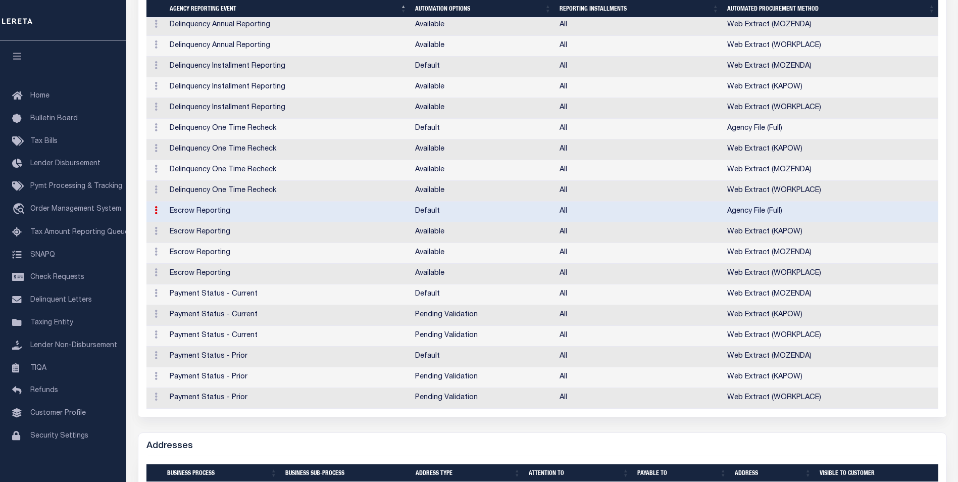
drag, startPoint x: 753, startPoint y: 217, endPoint x: 739, endPoint y: 219, distance: 14.8
click at [753, 217] on td "Agency File (Full)" at bounding box center [831, 212] width 216 height 21
